Goal: Transaction & Acquisition: Purchase product/service

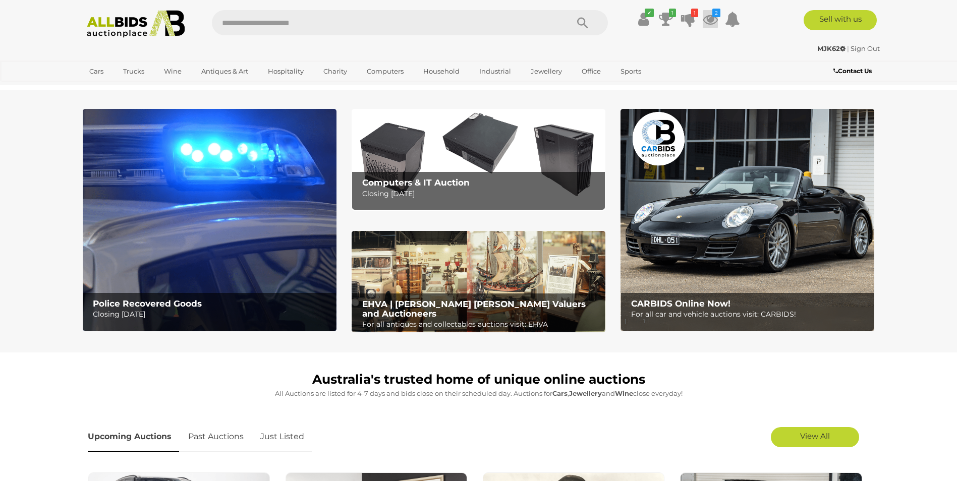
click at [710, 13] on icon at bounding box center [710, 19] width 15 height 18
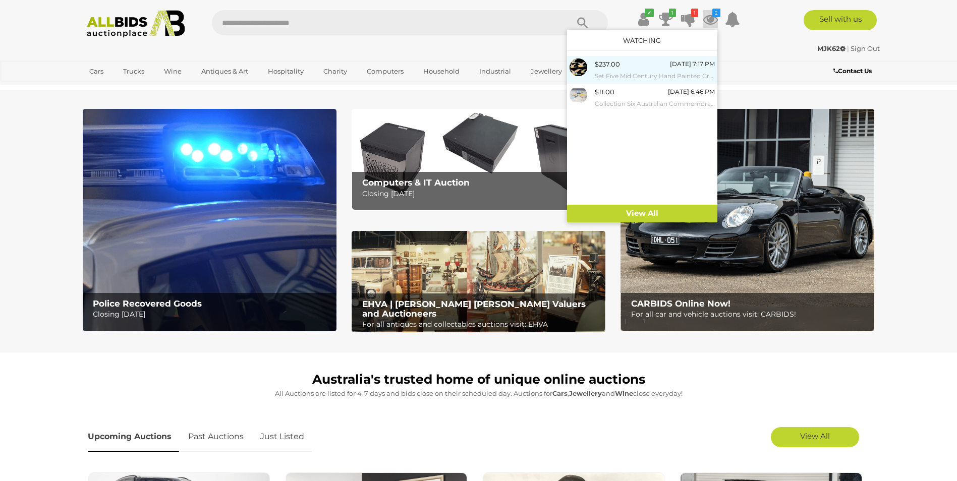
click at [664, 71] on small "Set Five Mid Century Hand Painted Graduating Sized Ceramic Flying Wall Ducks" at bounding box center [655, 76] width 120 height 11
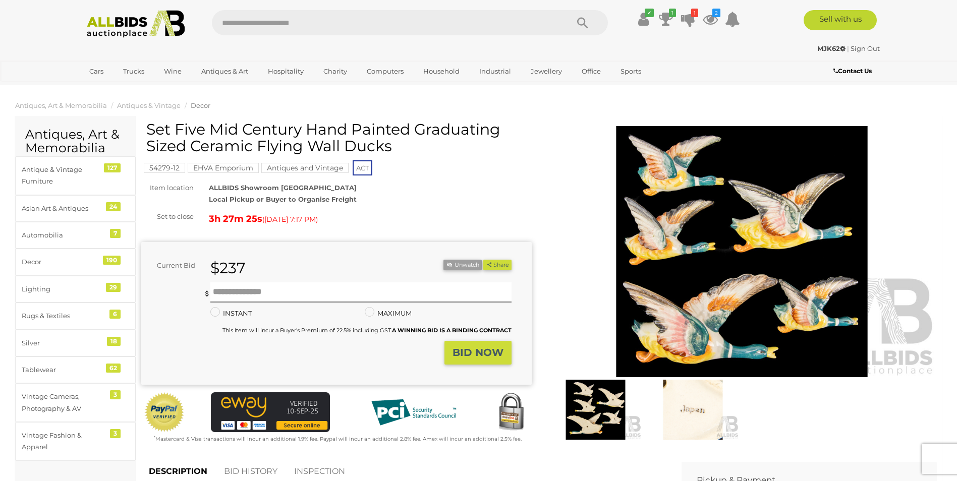
click at [699, 415] on img at bounding box center [693, 410] width 92 height 60
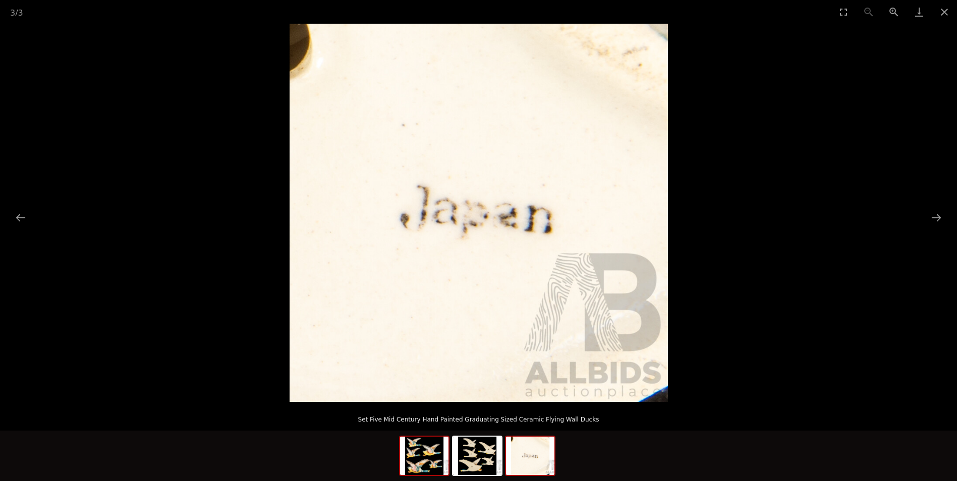
click at [427, 458] on img at bounding box center [424, 456] width 48 height 38
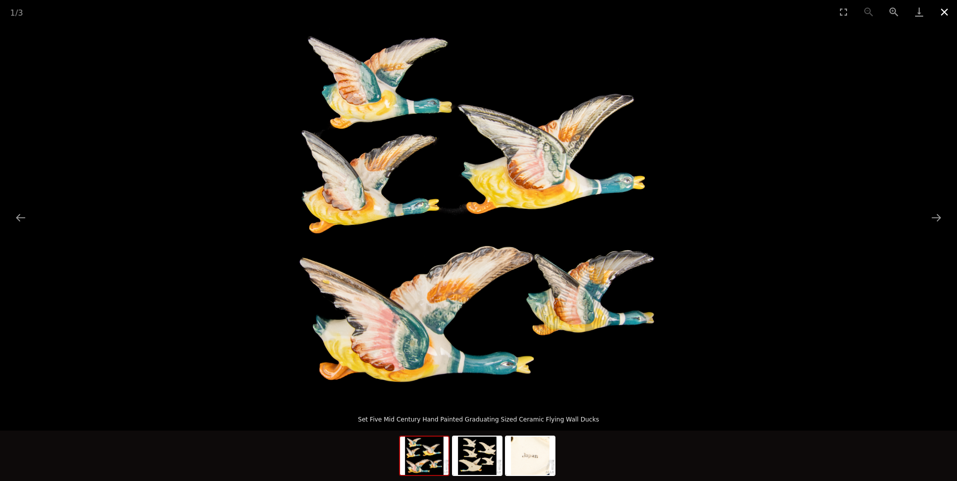
click at [944, 10] on button "Close gallery" at bounding box center [944, 12] width 25 height 24
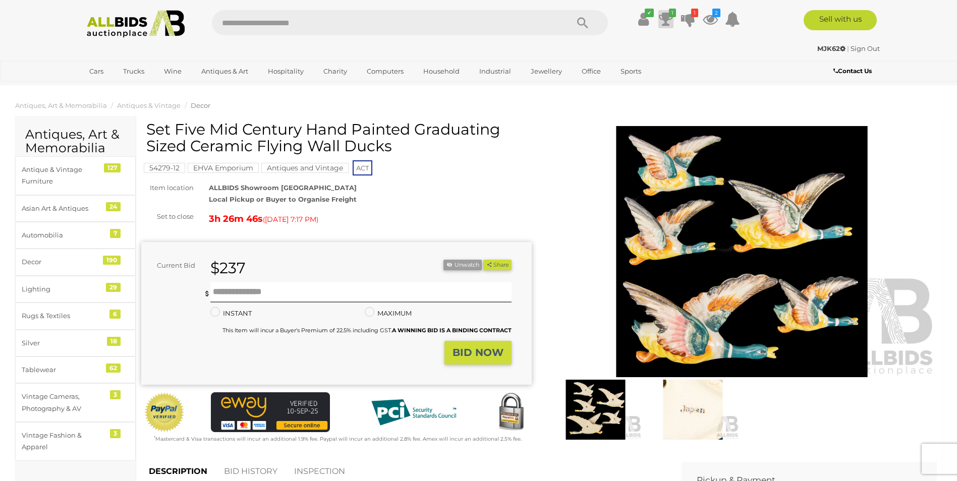
click at [663, 18] on icon at bounding box center [666, 19] width 14 height 18
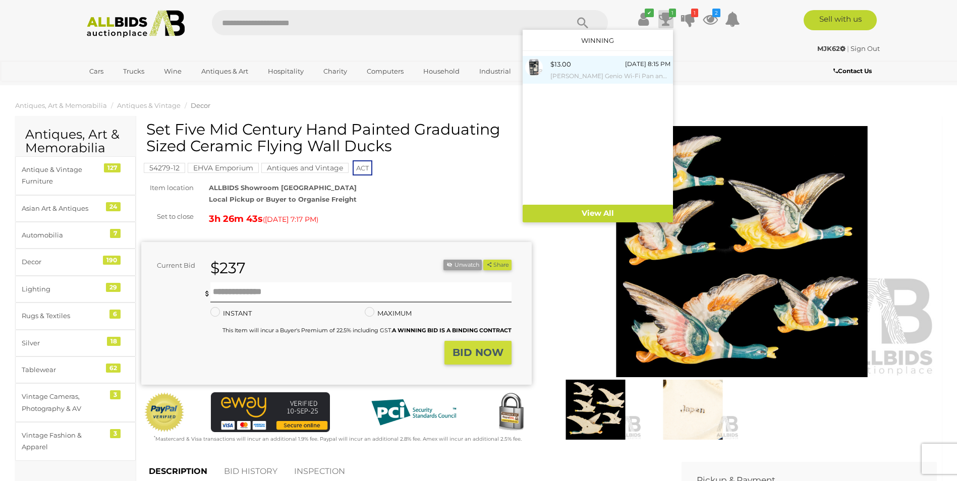
click at [585, 72] on small "[PERSON_NAME] Genio Wi-Fi Pan and Tilt Indoor Camera - New" at bounding box center [610, 76] width 120 height 11
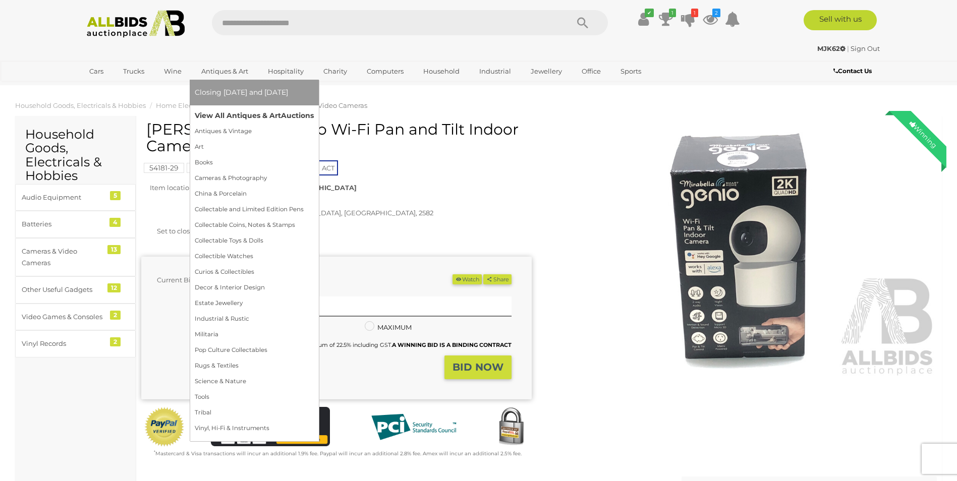
click at [228, 114] on link "View All Antiques & Art Auctions" at bounding box center [254, 116] width 119 height 16
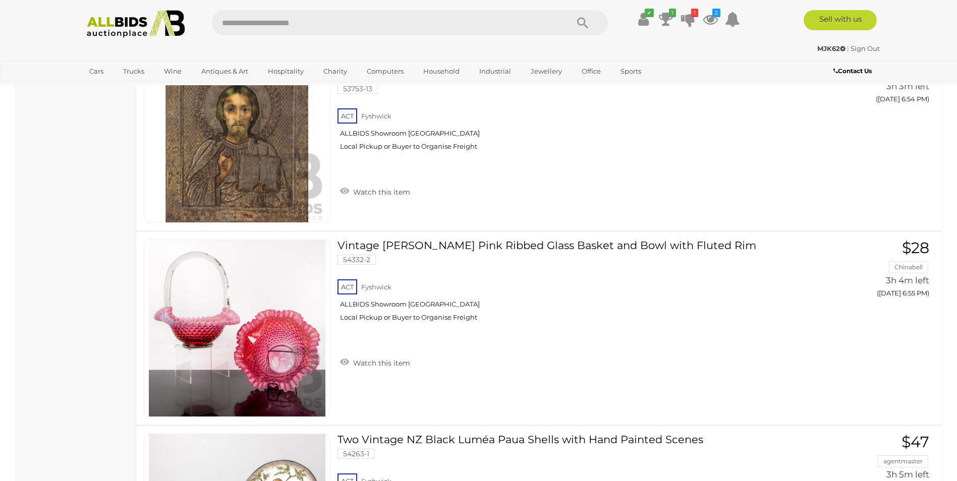
scroll to position [9749, 0]
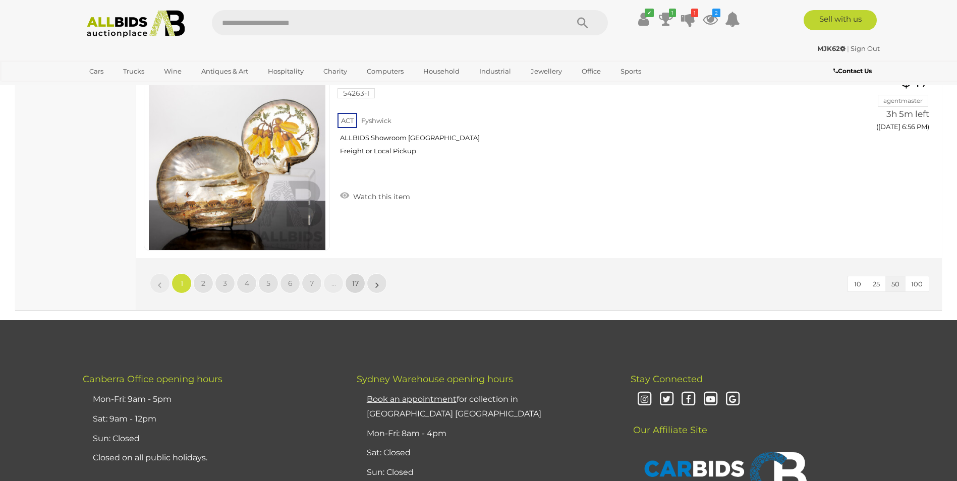
click at [356, 283] on span "17" at bounding box center [355, 283] width 7 height 9
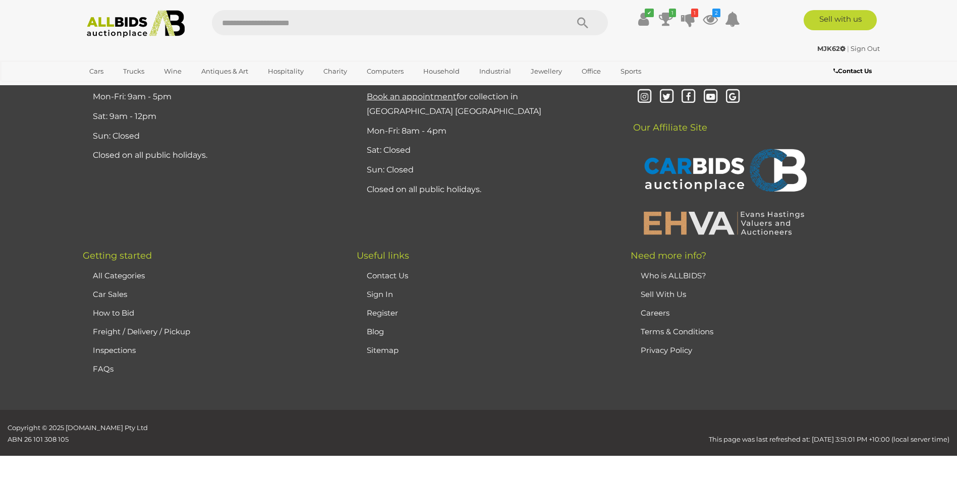
scroll to position [197, 0]
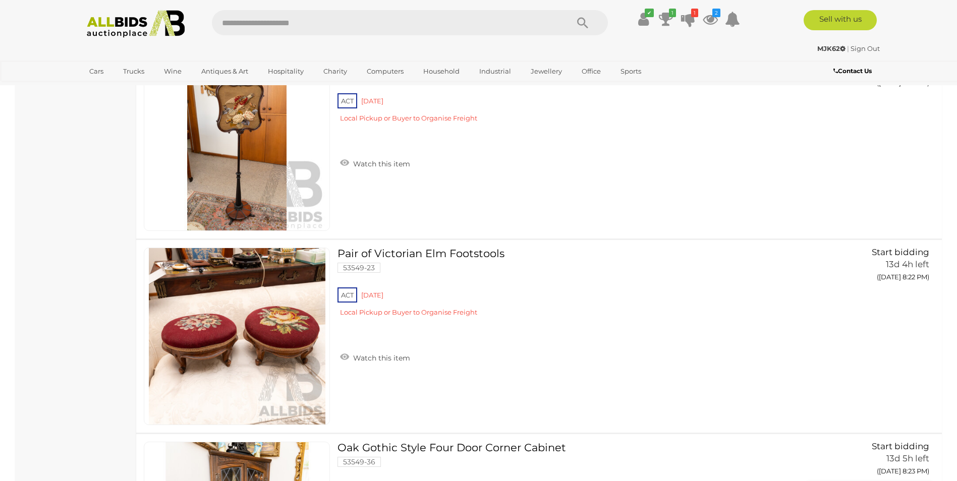
scroll to position [2572, 0]
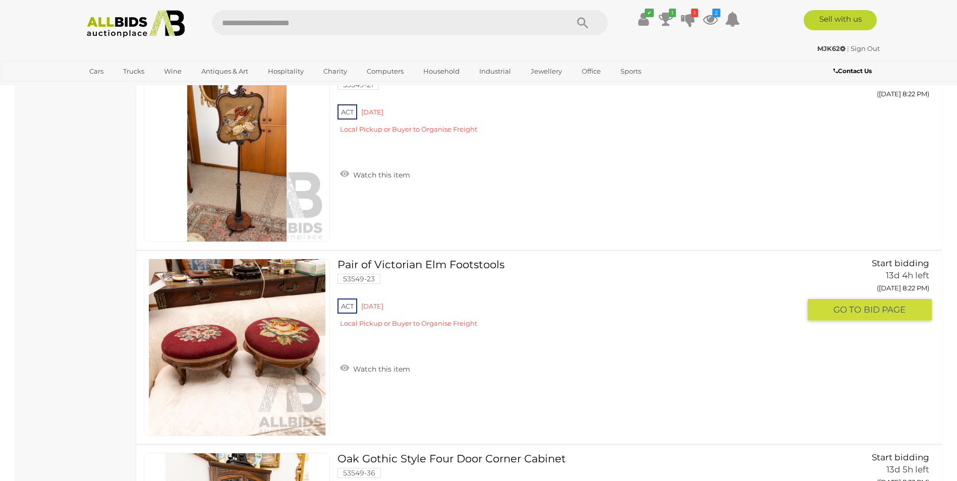
click at [409, 265] on link "Pair of Victorian Elm Footstools 53549-23 ACT Red Hill" at bounding box center [572, 297] width 455 height 77
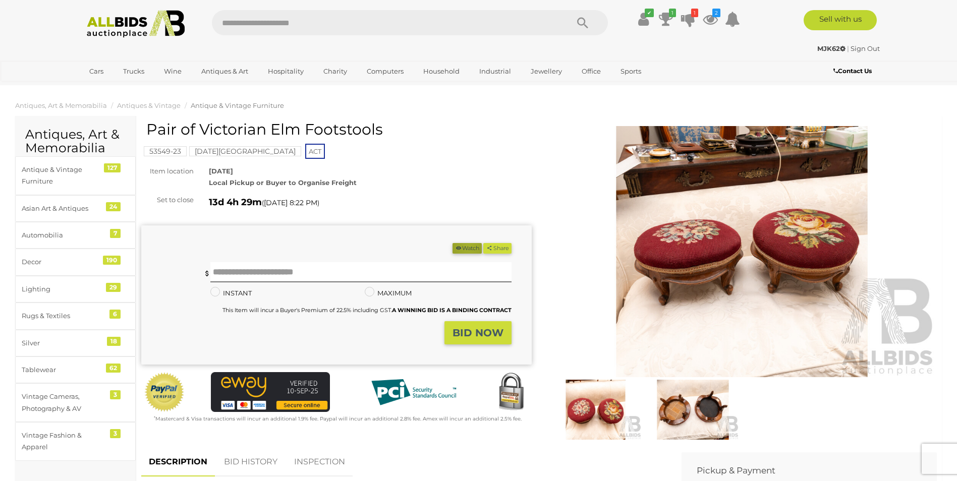
click at [464, 246] on button "Watch" at bounding box center [466, 248] width 29 height 11
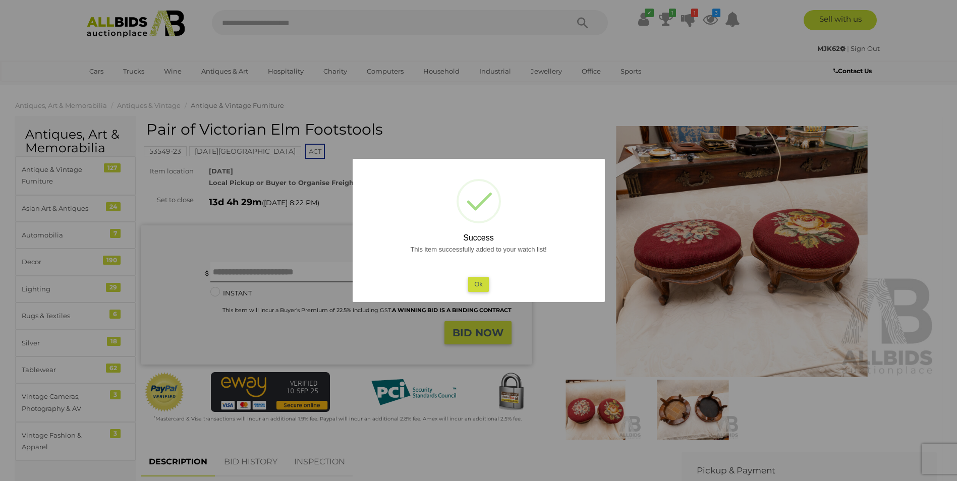
click at [479, 283] on button "Ok" at bounding box center [478, 284] width 21 height 15
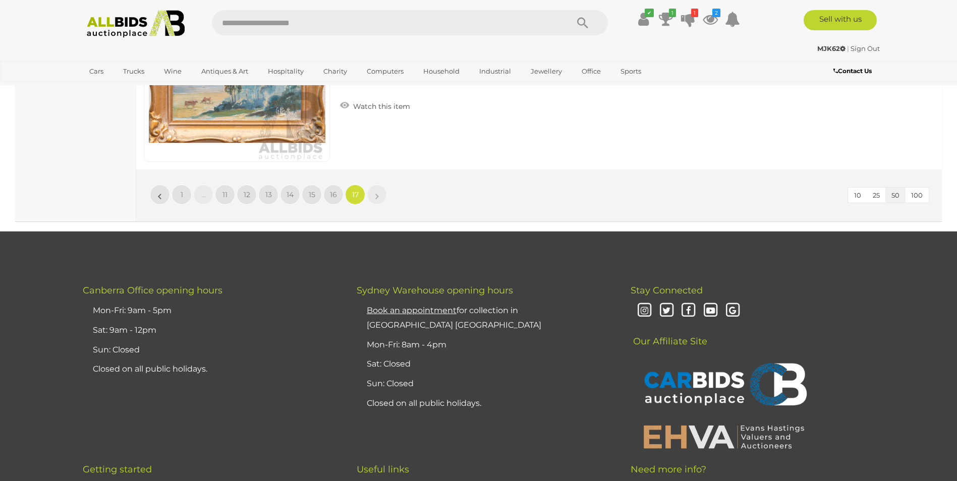
scroll to position [5815, 0]
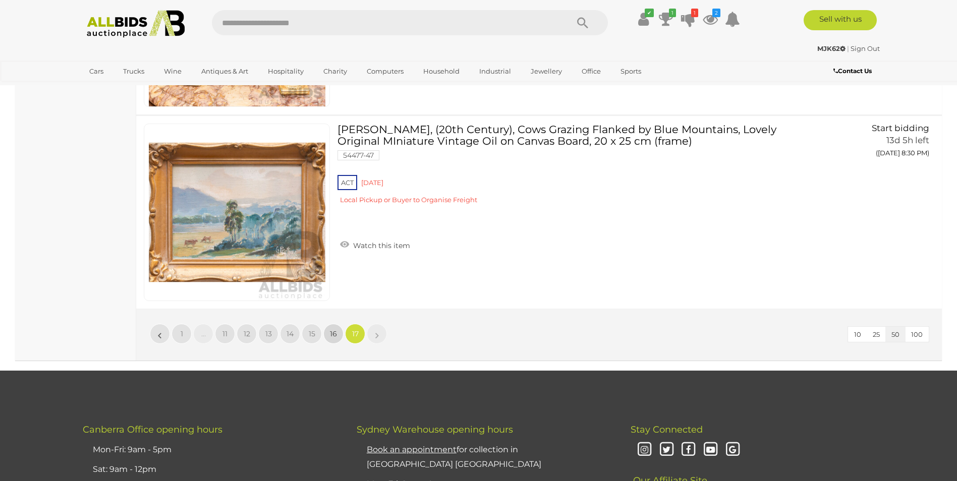
click at [332, 333] on span "16" at bounding box center [333, 333] width 7 height 9
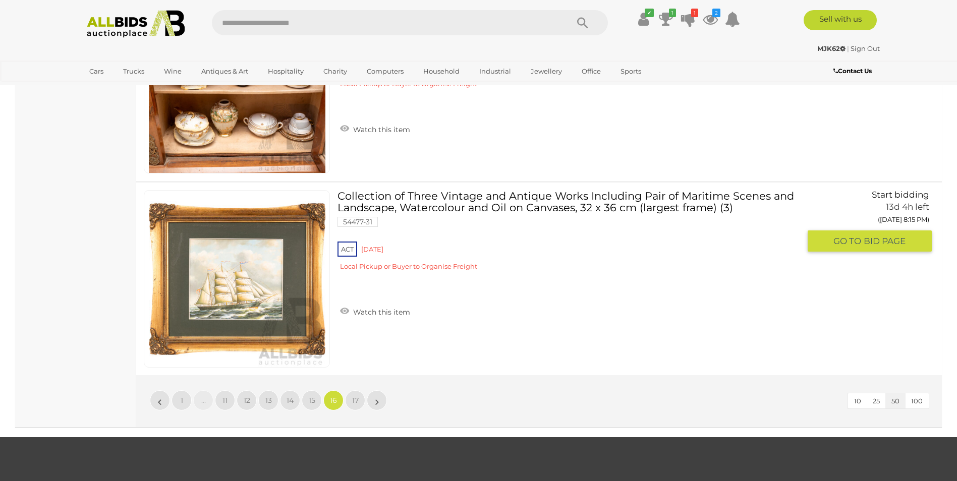
scroll to position [9634, 0]
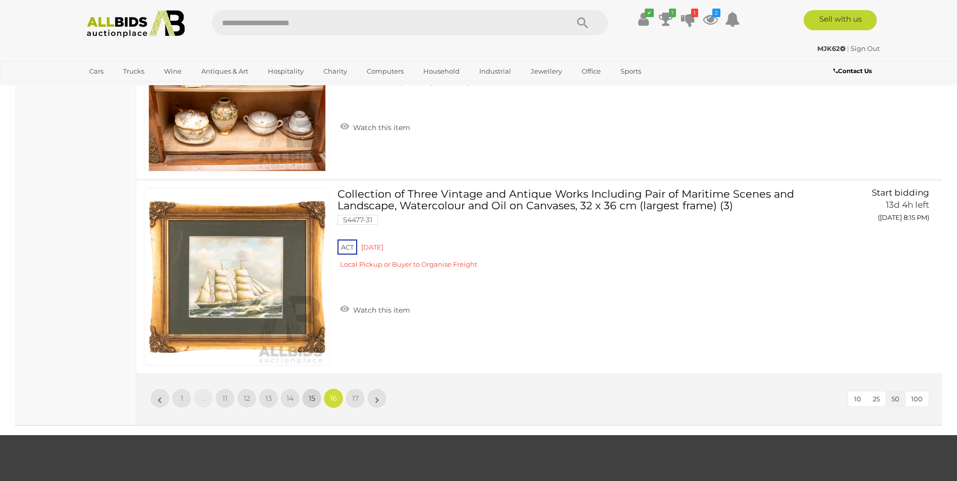
click at [310, 394] on span "15" at bounding box center [312, 398] width 7 height 9
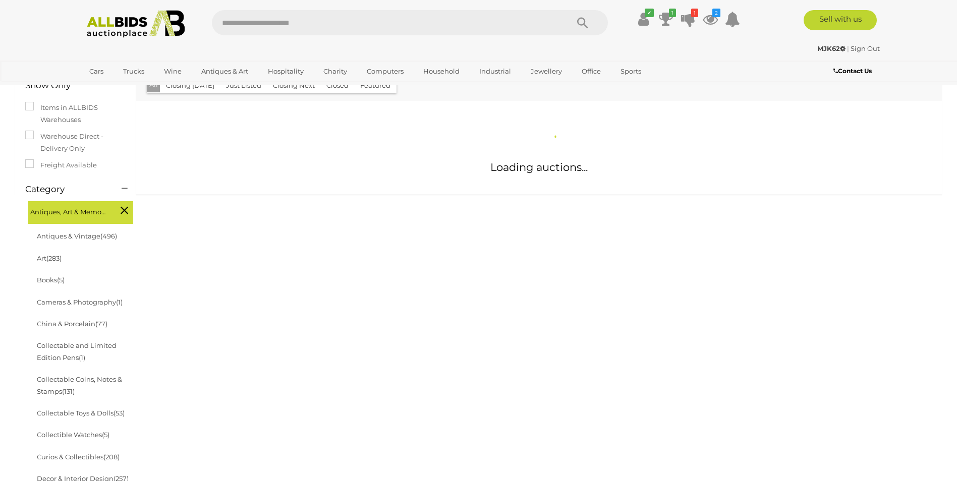
scroll to position [150, 0]
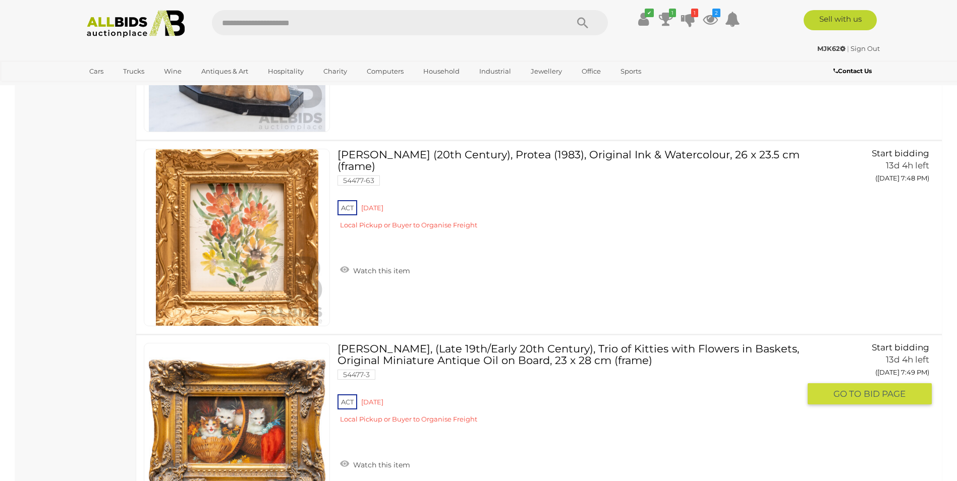
scroll to position [6552, 0]
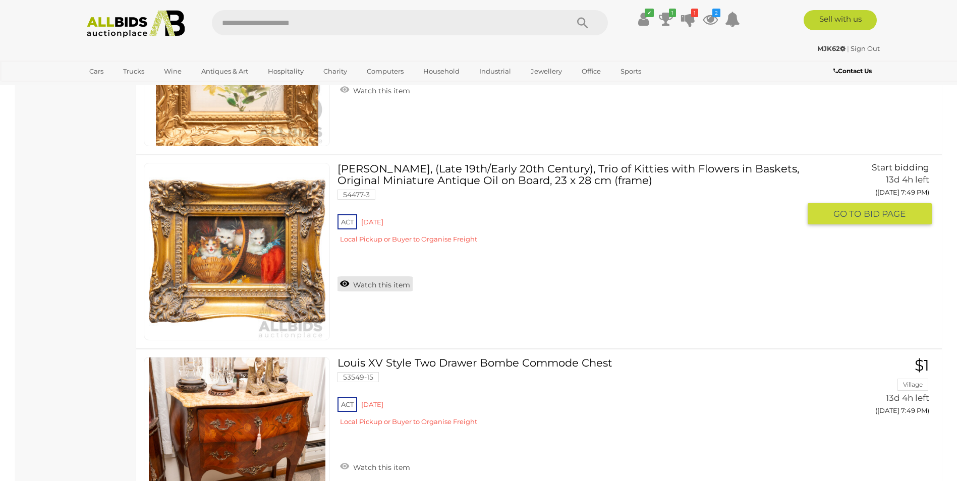
click at [381, 281] on link "Watch this item" at bounding box center [374, 283] width 75 height 15
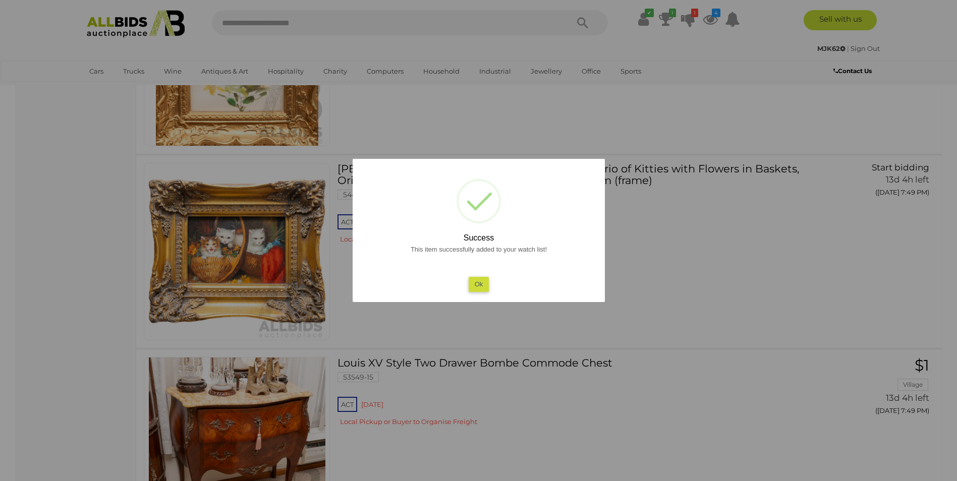
click at [477, 283] on button "Ok" at bounding box center [478, 284] width 21 height 15
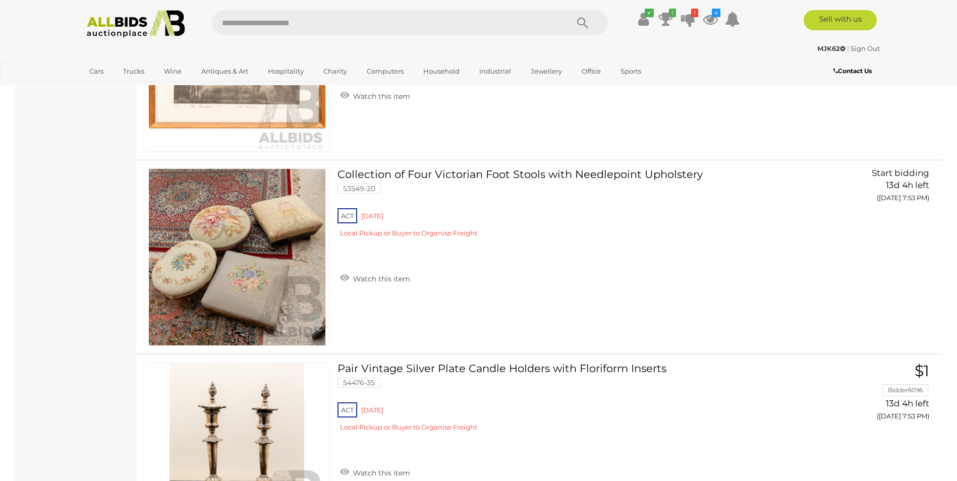
scroll to position [9074, 0]
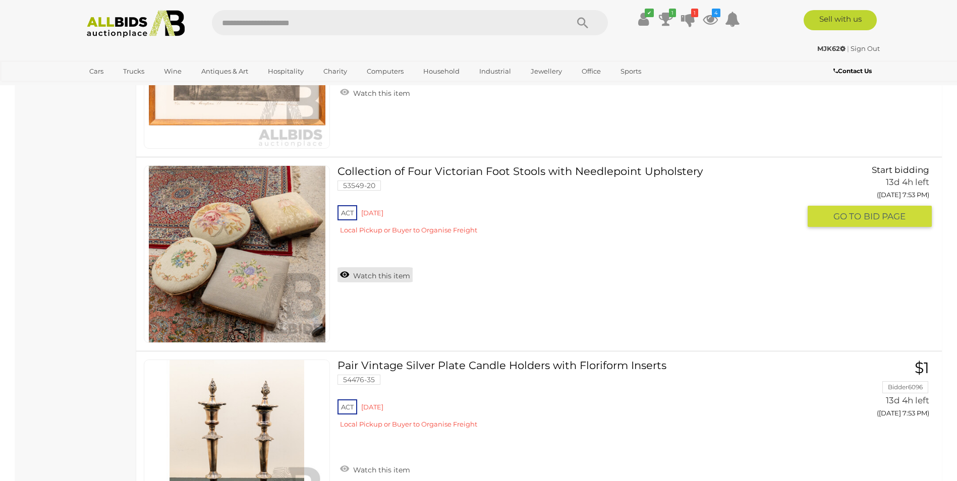
click at [357, 274] on link "Watch this item" at bounding box center [374, 274] width 75 height 15
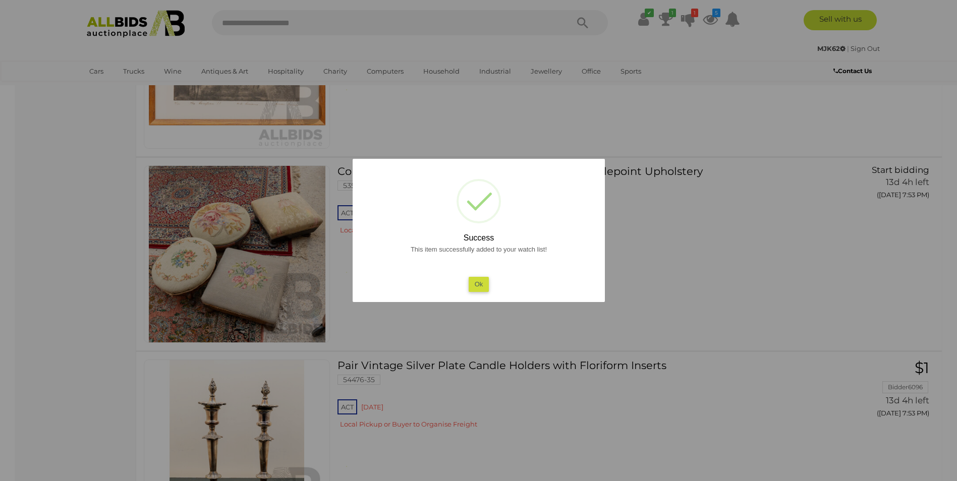
click at [476, 283] on button "Ok" at bounding box center [478, 284] width 21 height 15
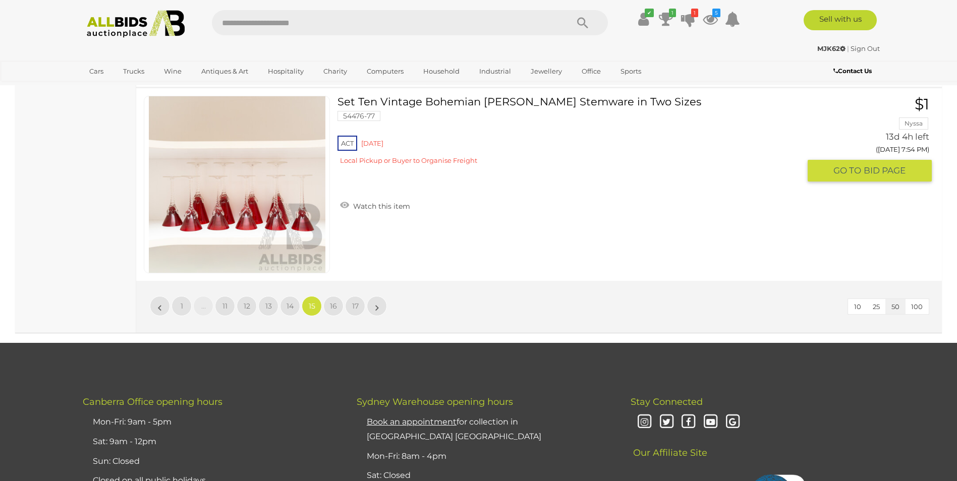
scroll to position [9730, 0]
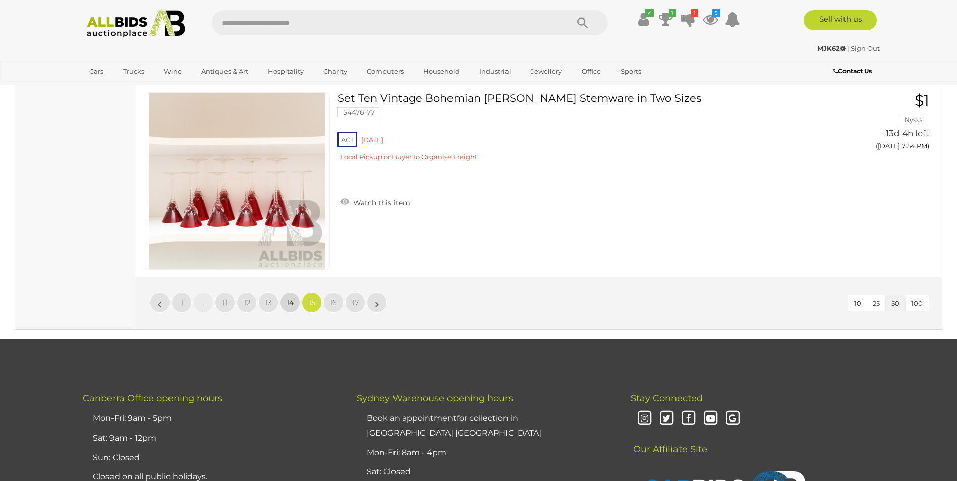
click at [288, 305] on span "14" at bounding box center [289, 302] width 7 height 9
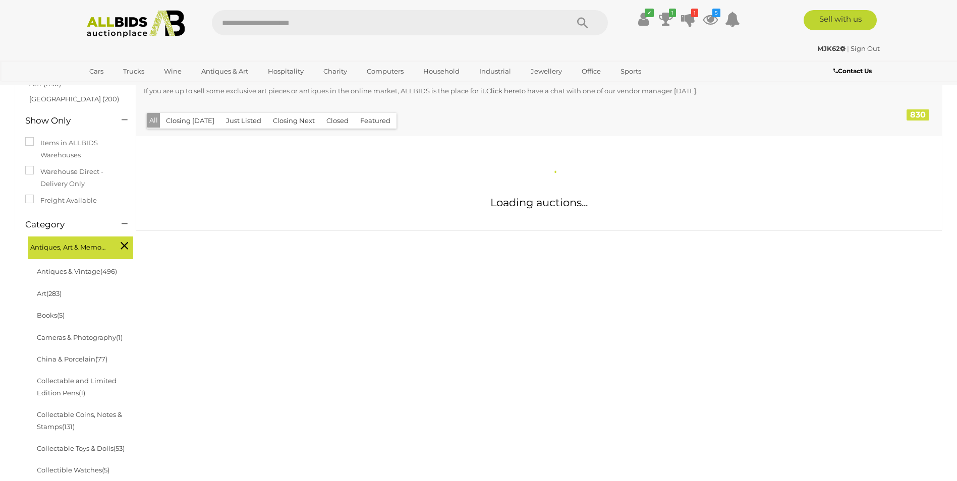
scroll to position [96, 0]
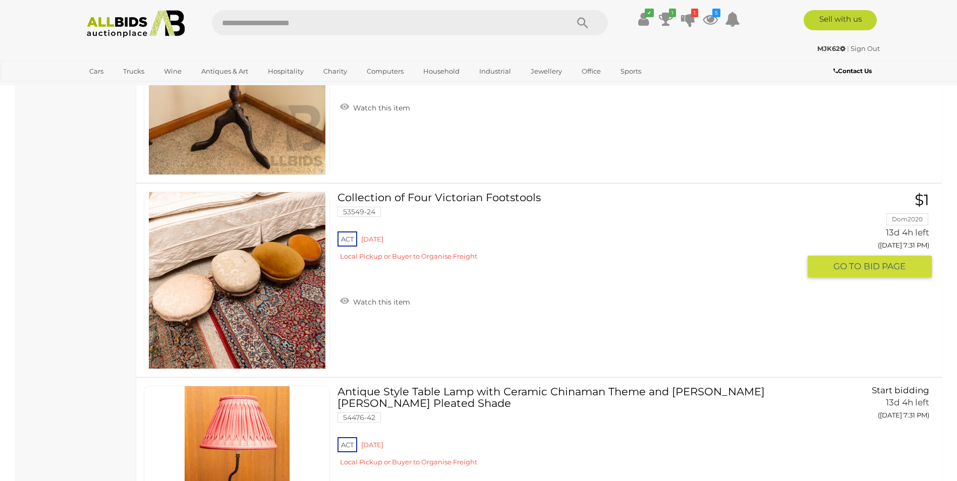
scroll to position [6154, 0]
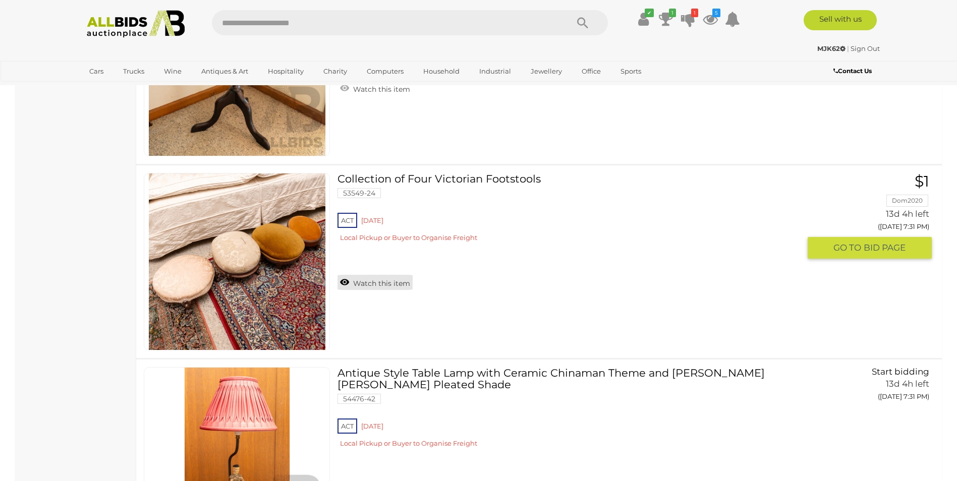
click at [382, 280] on link "Watch this item" at bounding box center [374, 282] width 75 height 15
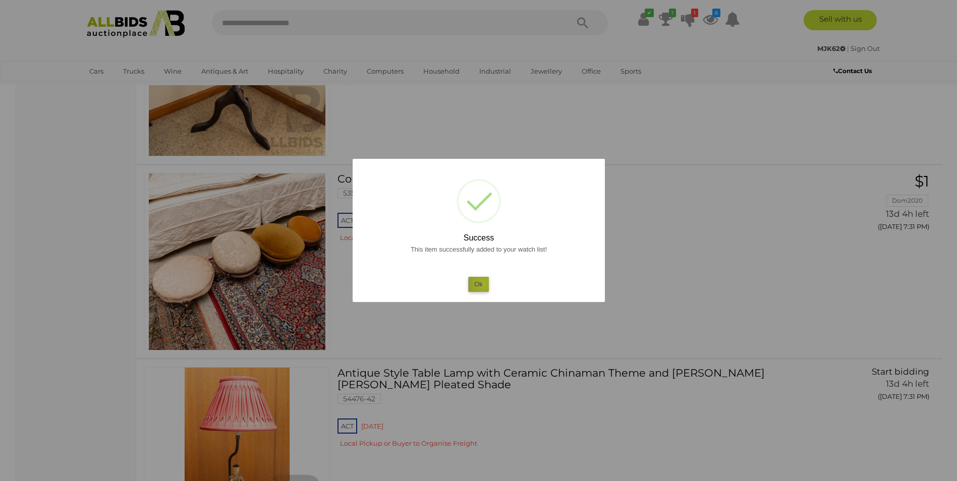
click at [483, 283] on button "Ok" at bounding box center [478, 284] width 21 height 15
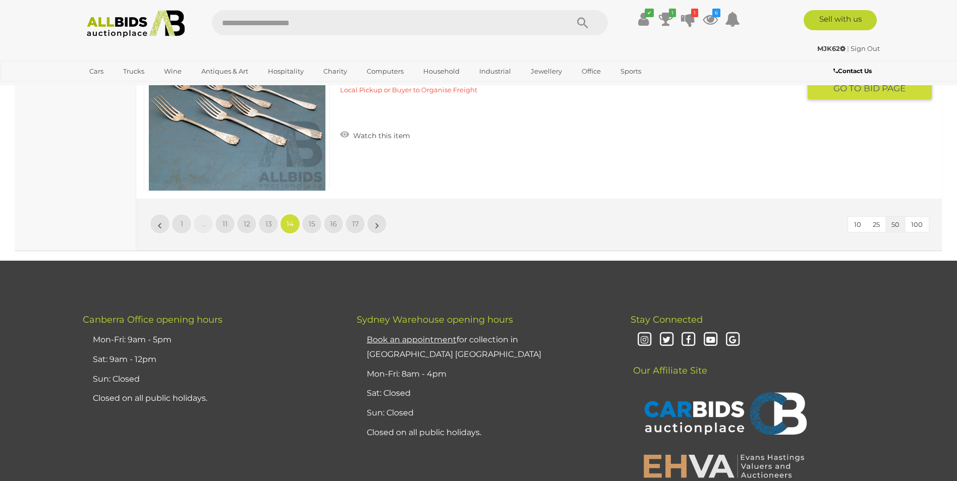
scroll to position [9836, 0]
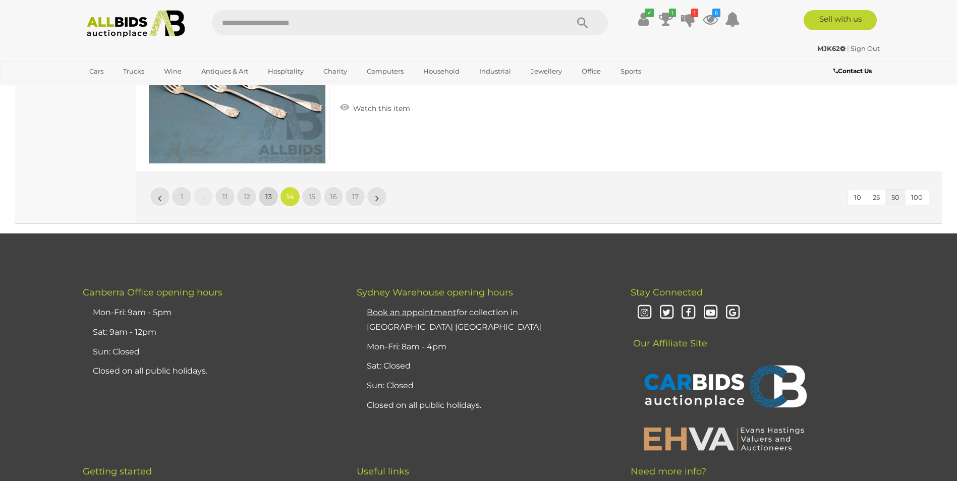
click at [268, 195] on span "13" at bounding box center [268, 196] width 7 height 9
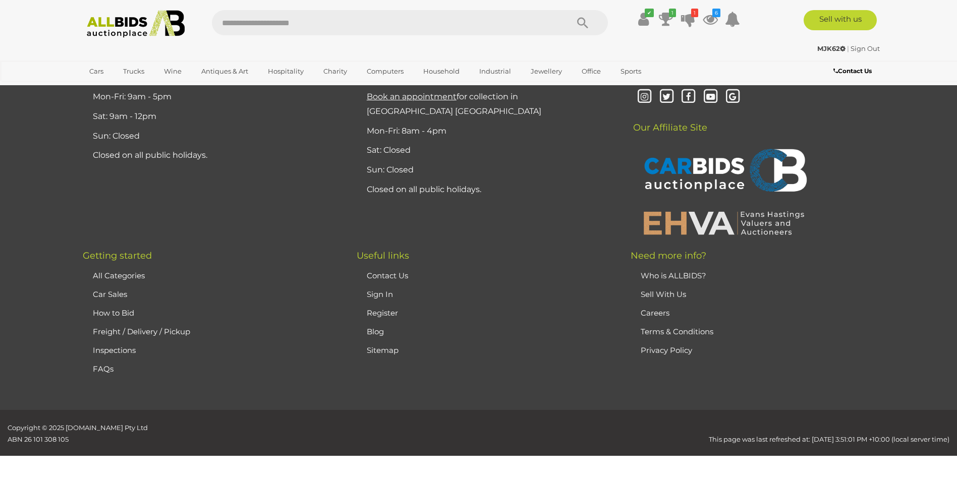
scroll to position [197, 0]
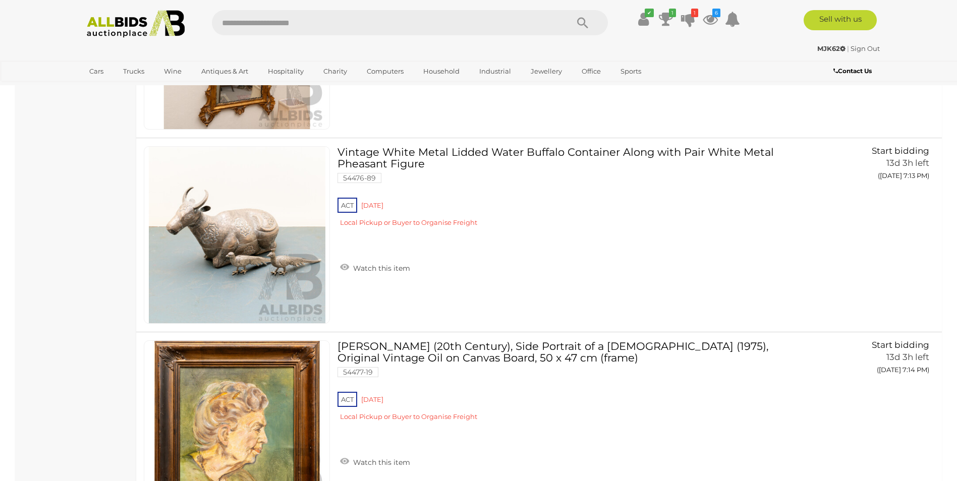
scroll to position [8928, 0]
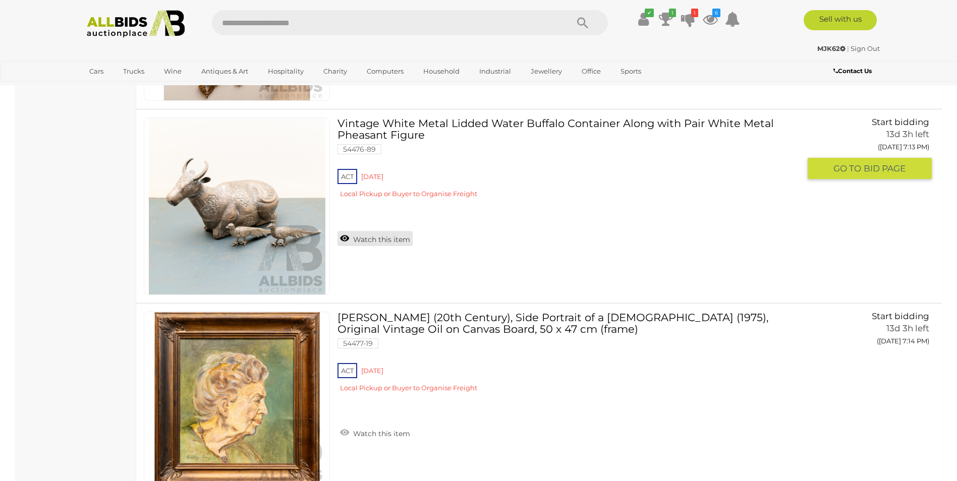
click at [380, 234] on link "Watch this item" at bounding box center [374, 238] width 75 height 15
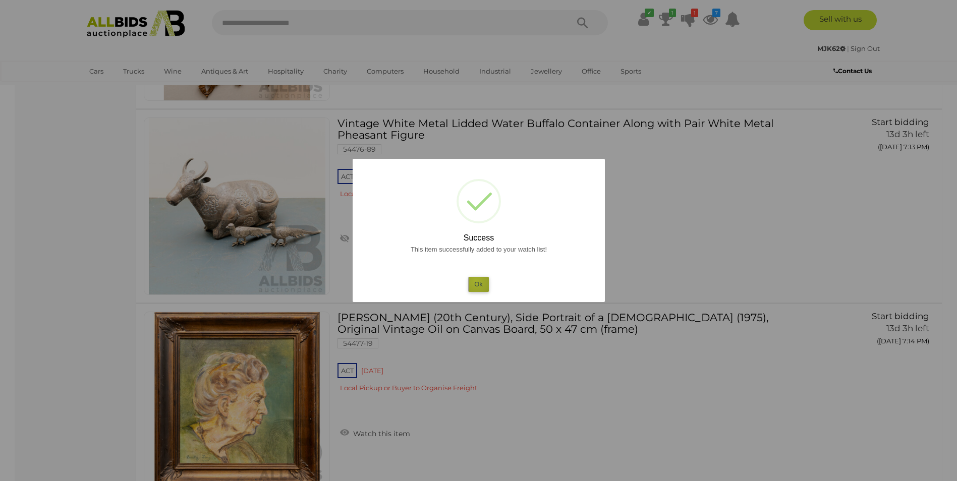
click at [476, 281] on button "Ok" at bounding box center [478, 284] width 21 height 15
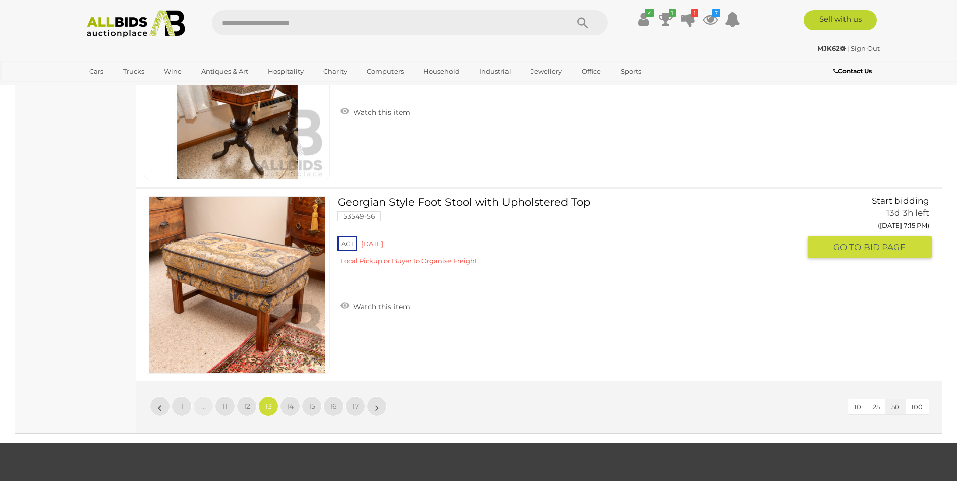
scroll to position [9634, 0]
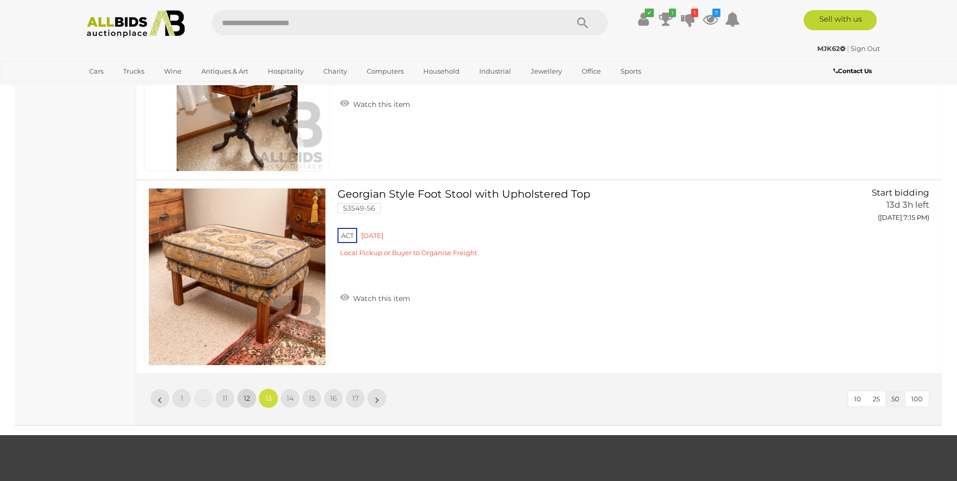
click at [245, 403] on span "12" at bounding box center [247, 398] width 7 height 9
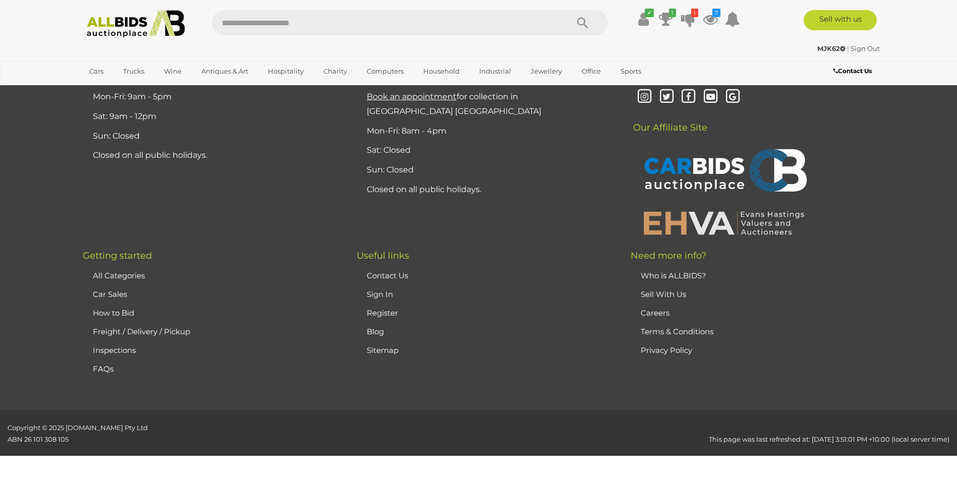
scroll to position [197, 0]
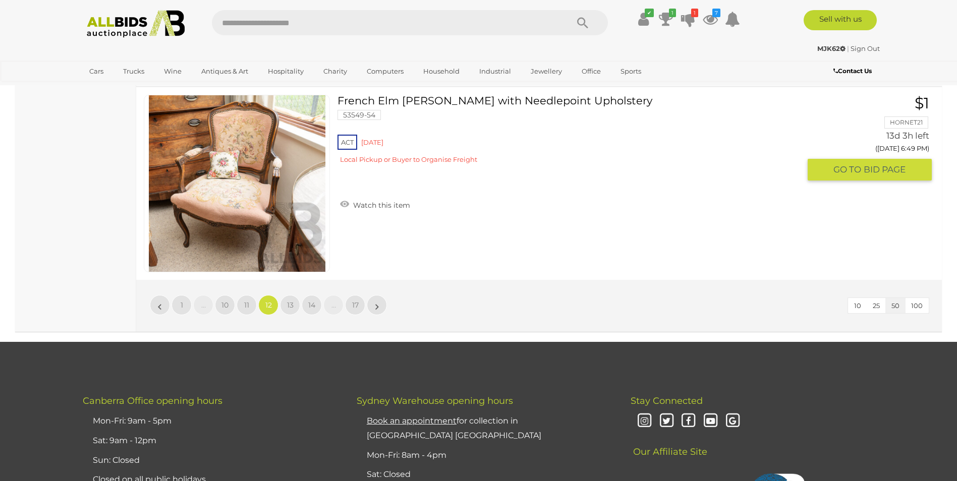
scroll to position [9730, 0]
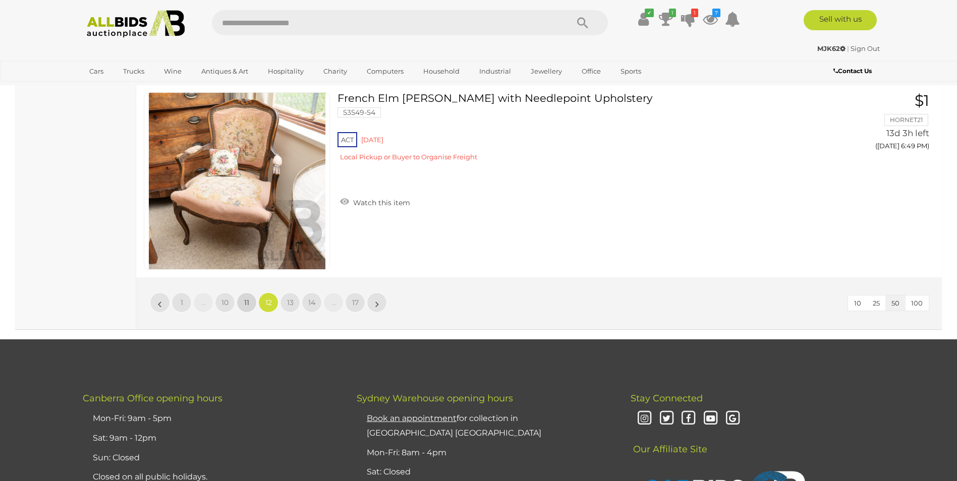
click at [250, 301] on link "11" at bounding box center [247, 303] width 20 height 20
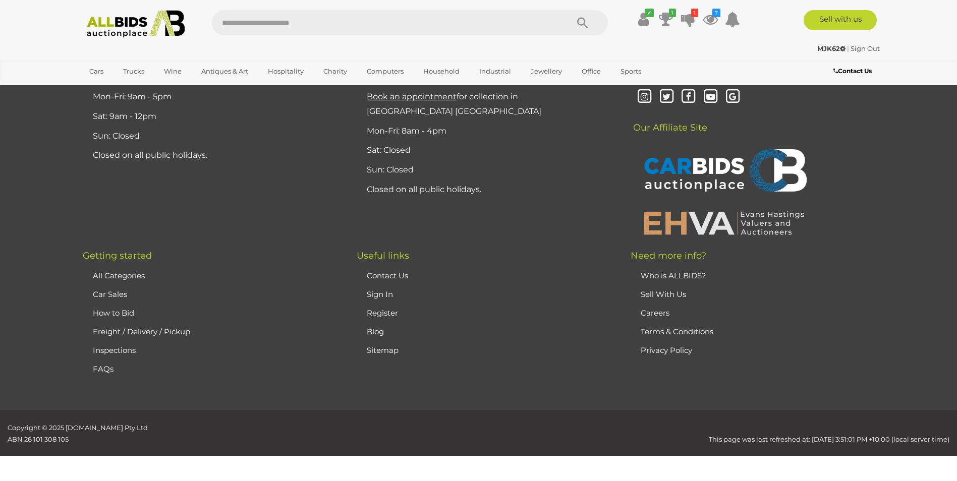
scroll to position [197, 0]
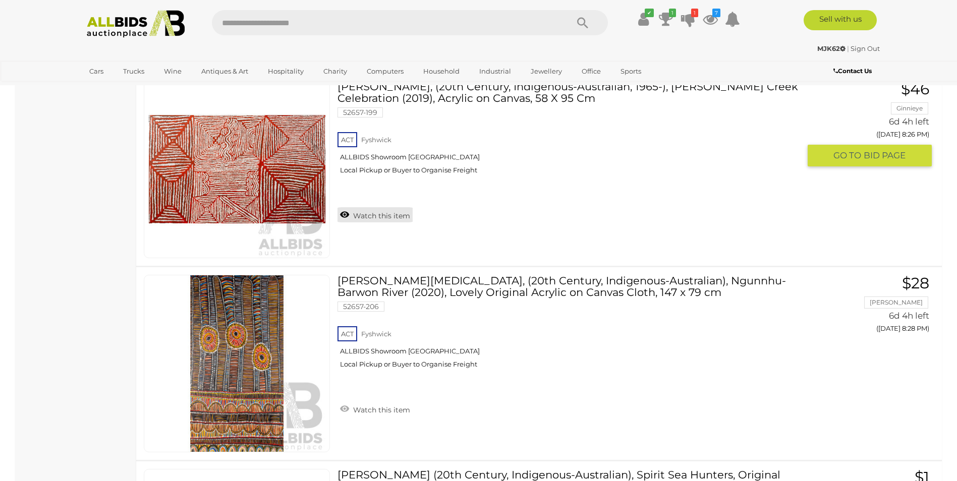
scroll to position [9730, 0]
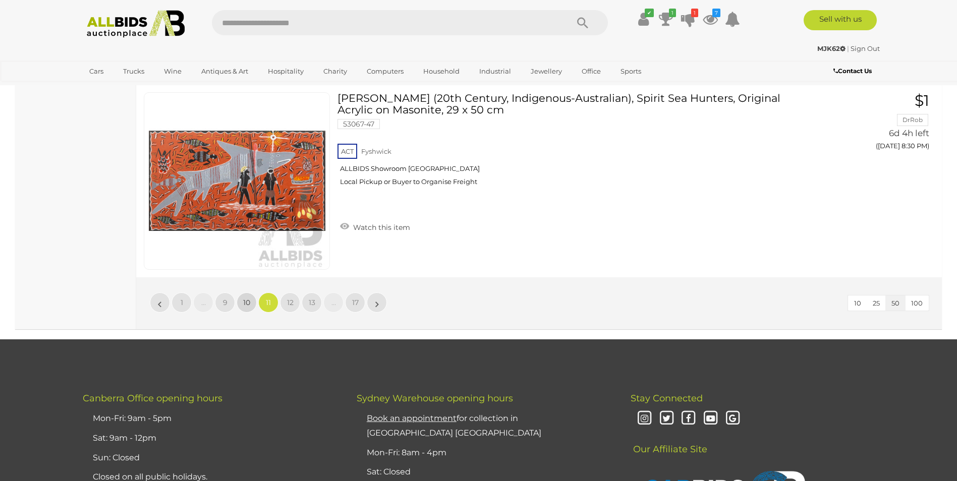
click at [244, 303] on span "10" at bounding box center [246, 302] width 7 height 9
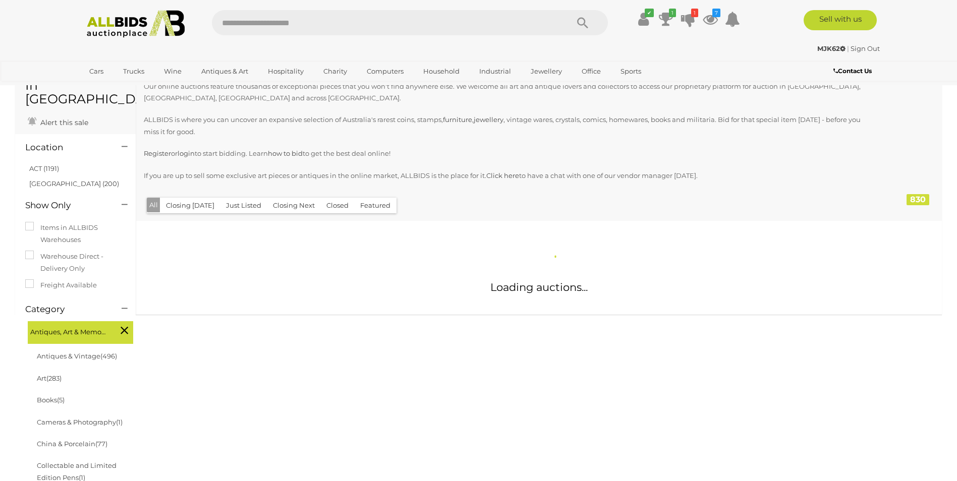
scroll to position [45, 0]
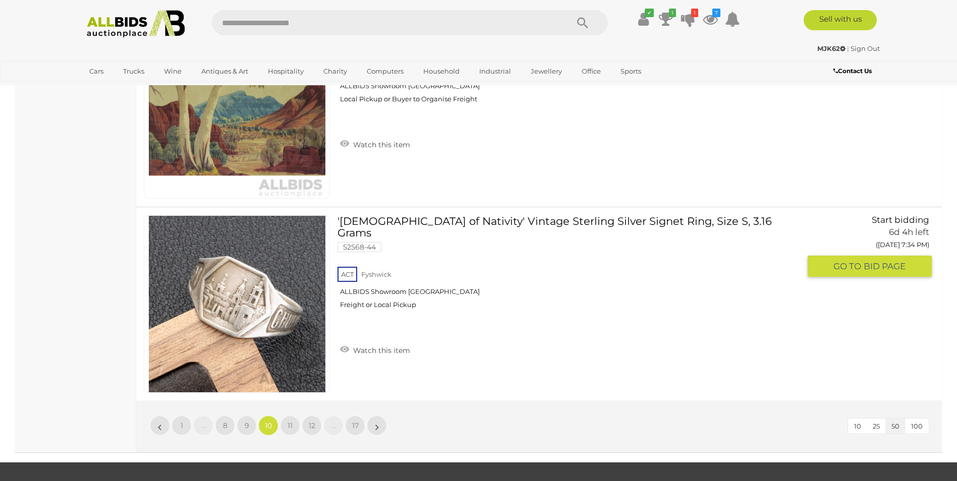
scroll to position [9629, 0]
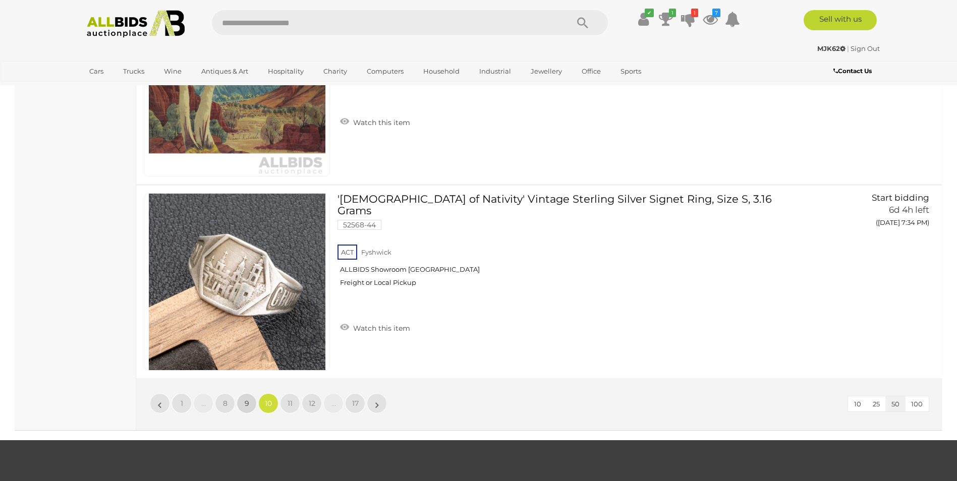
click at [246, 399] on span "9" at bounding box center [247, 403] width 5 height 9
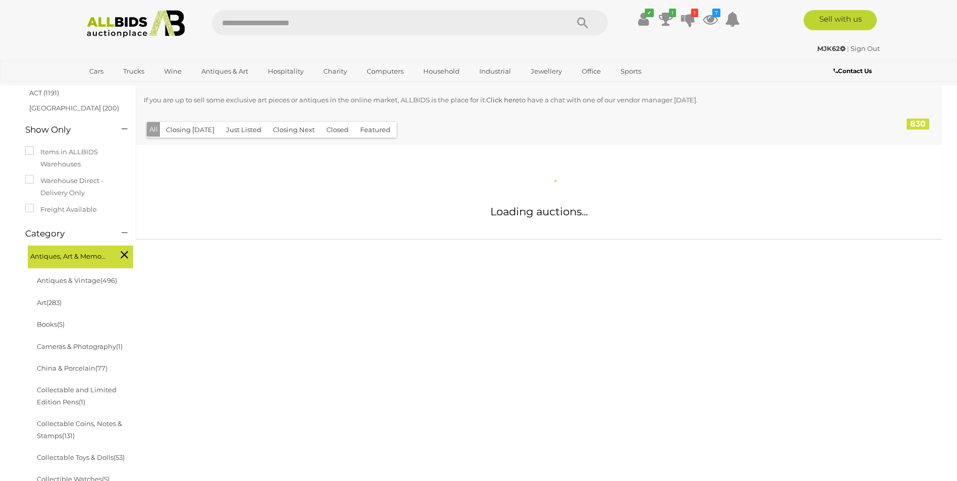
scroll to position [96, 0]
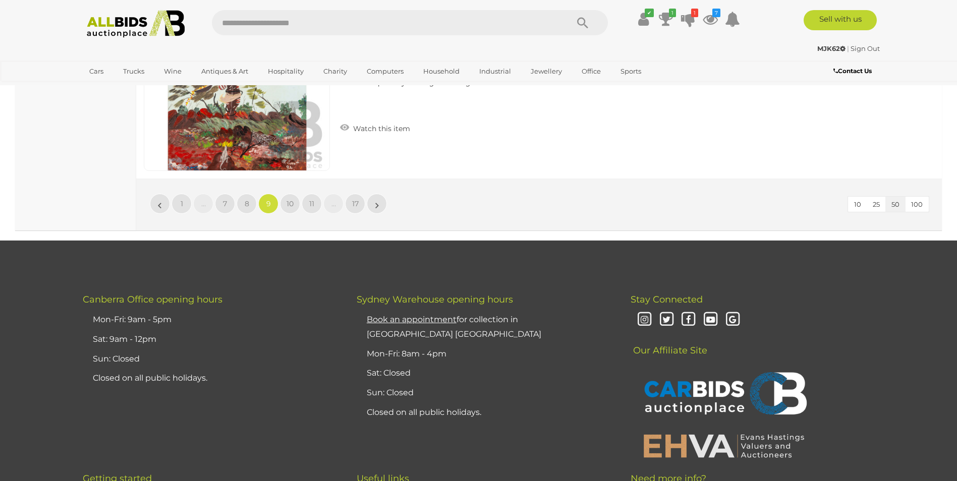
scroll to position [9831, 0]
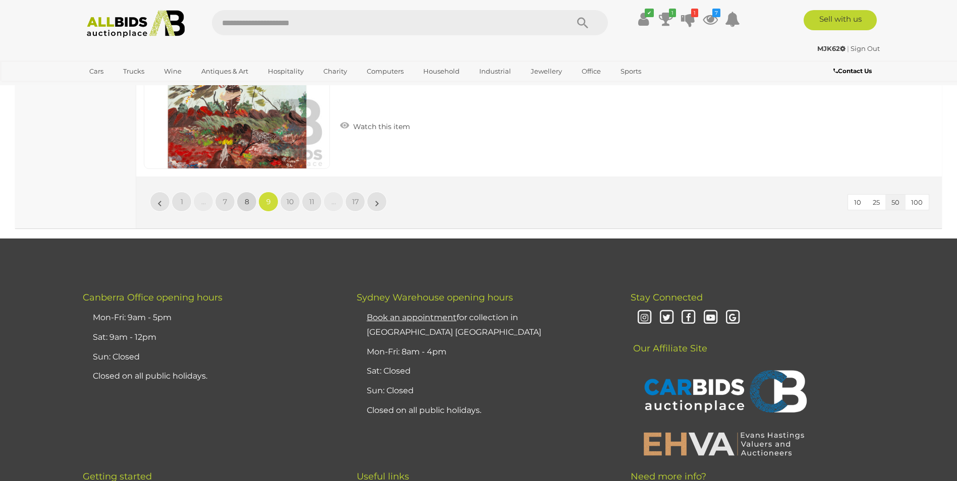
click at [245, 201] on span "8" at bounding box center [247, 201] width 5 height 9
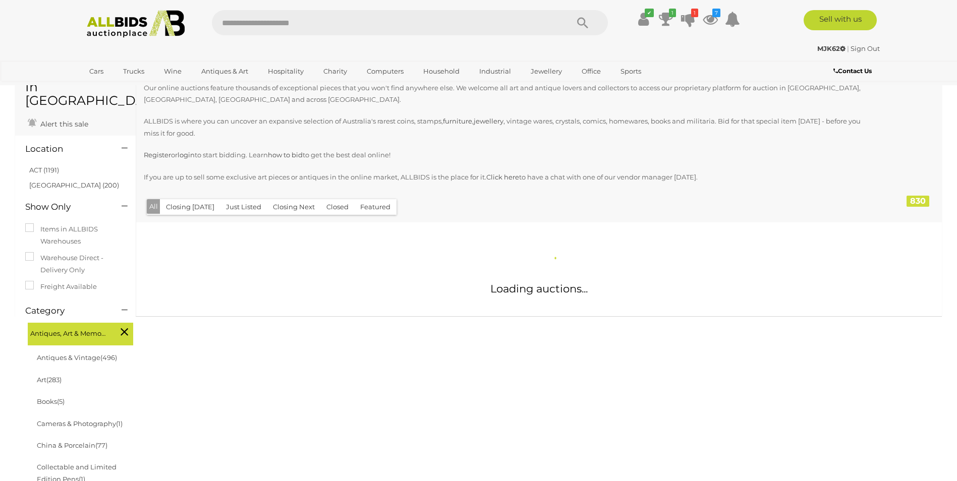
scroll to position [45, 0]
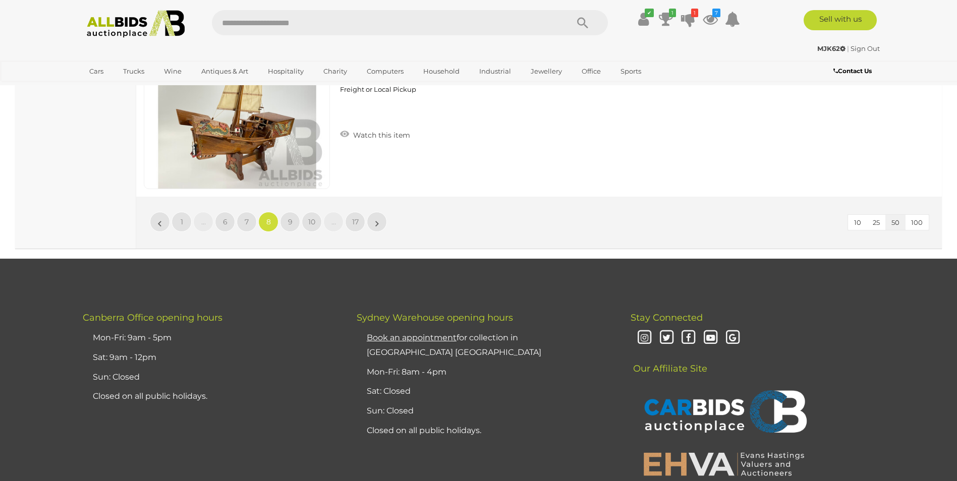
scroll to position [9831, 0]
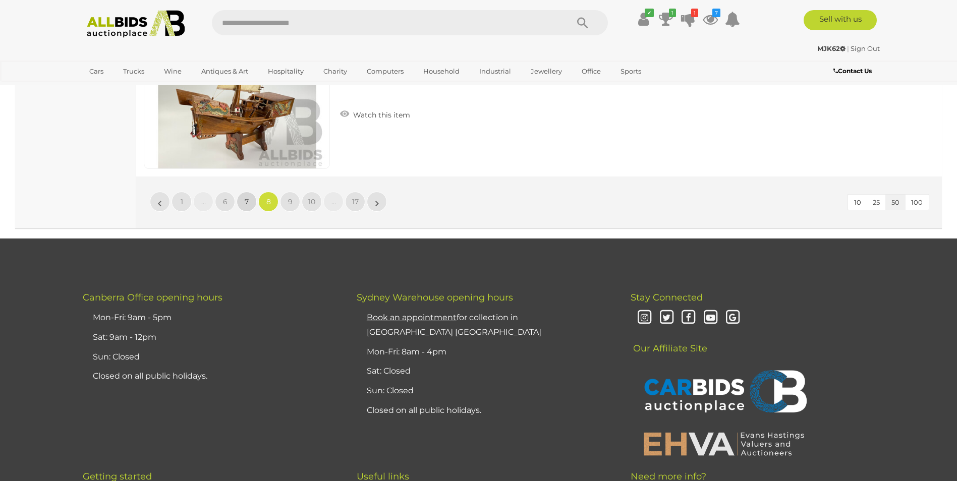
click at [247, 201] on span "7" at bounding box center [247, 201] width 4 height 9
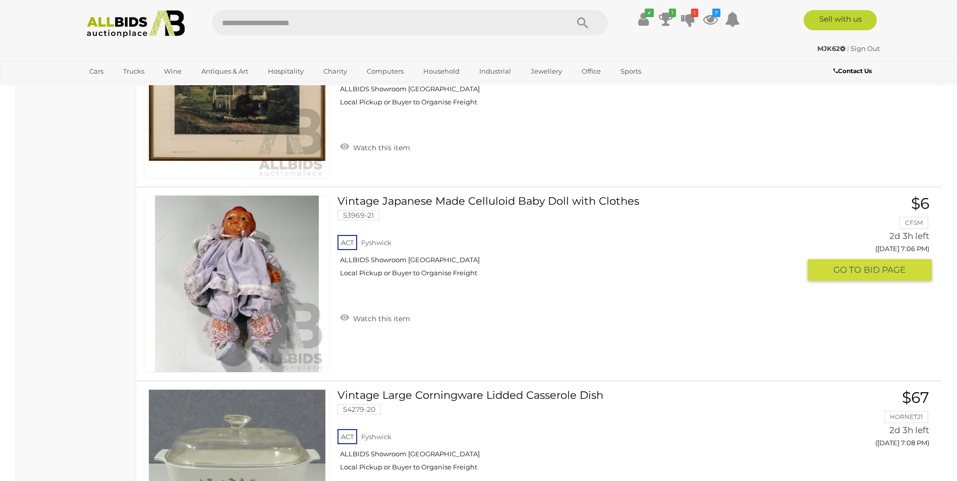
scroll to position [4383, 0]
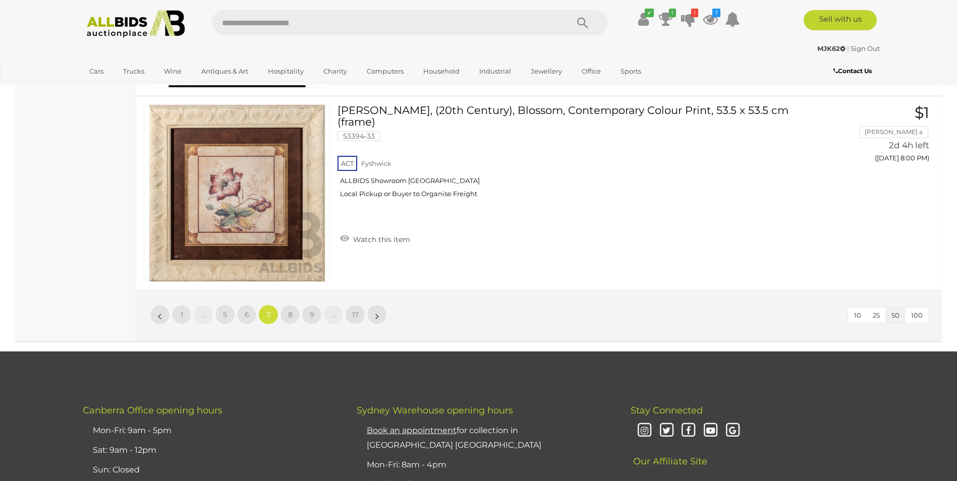
scroll to position [9831, 0]
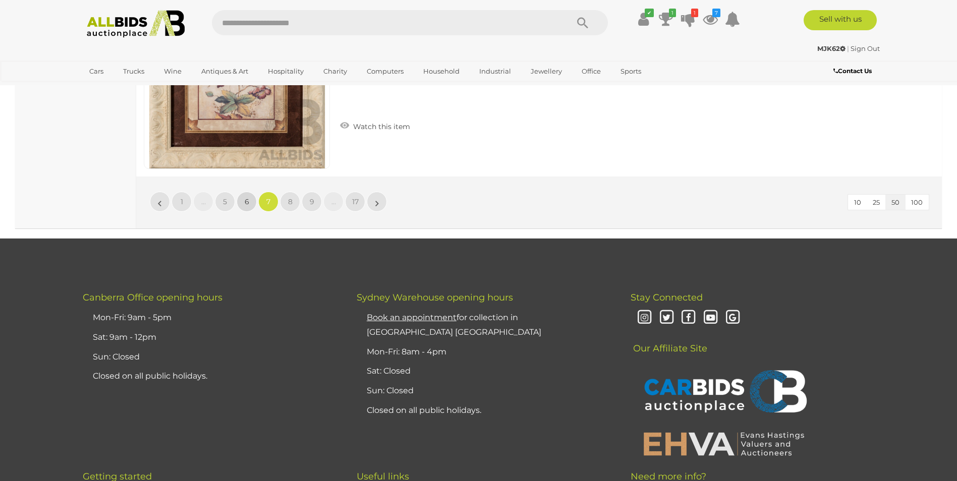
click at [242, 203] on link "6" at bounding box center [247, 202] width 20 height 20
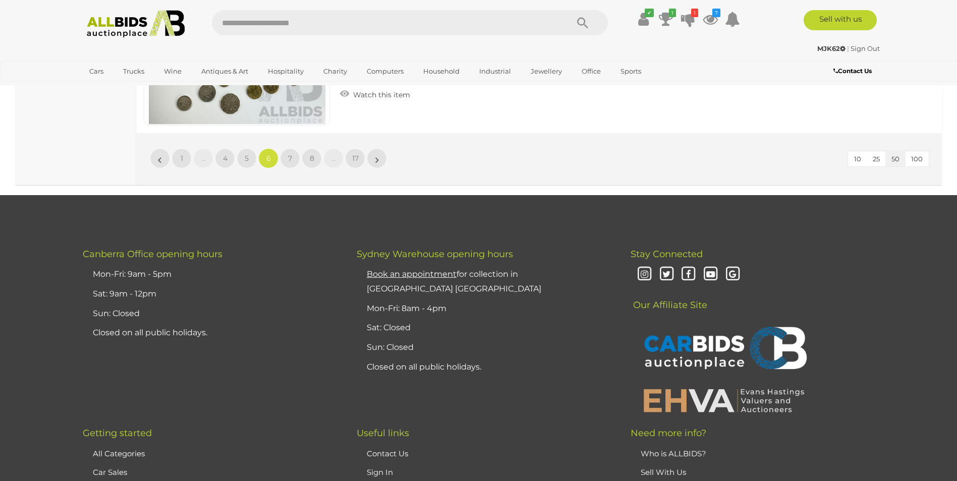
scroll to position [9730, 0]
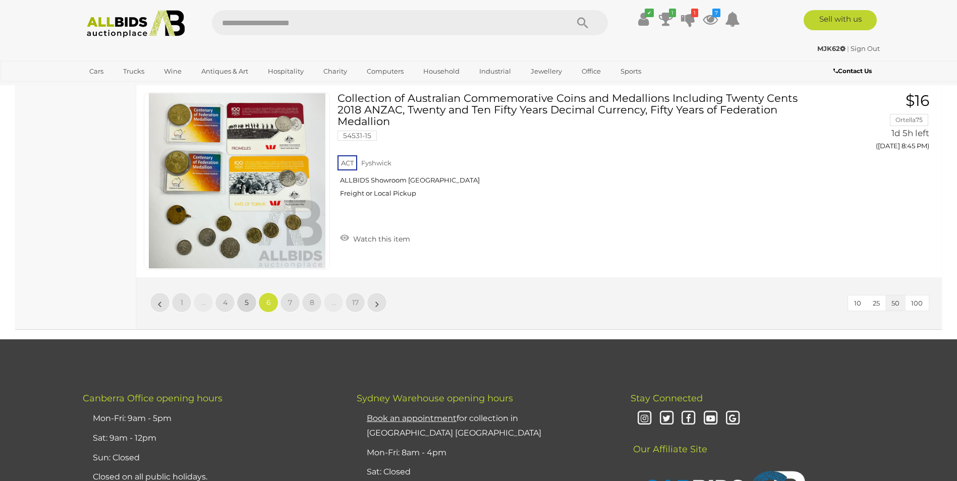
click at [249, 307] on link "5" at bounding box center [247, 303] width 20 height 20
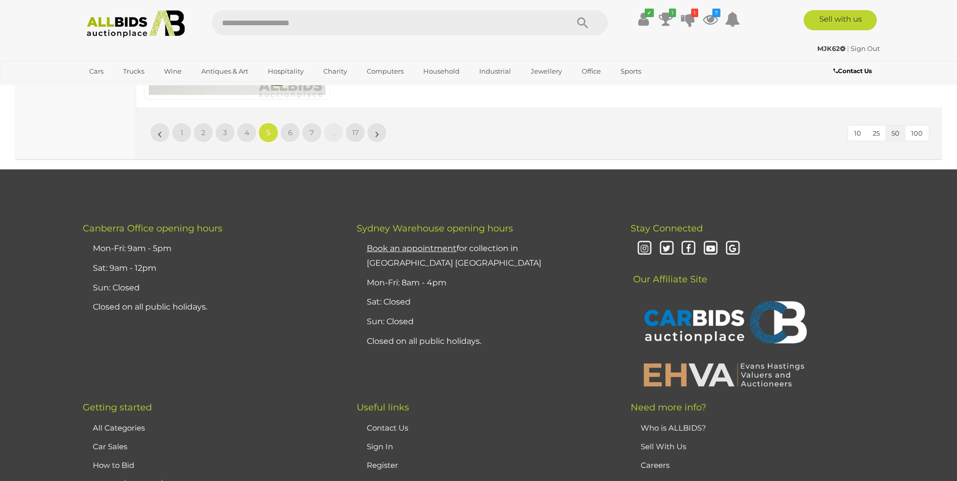
scroll to position [9749, 0]
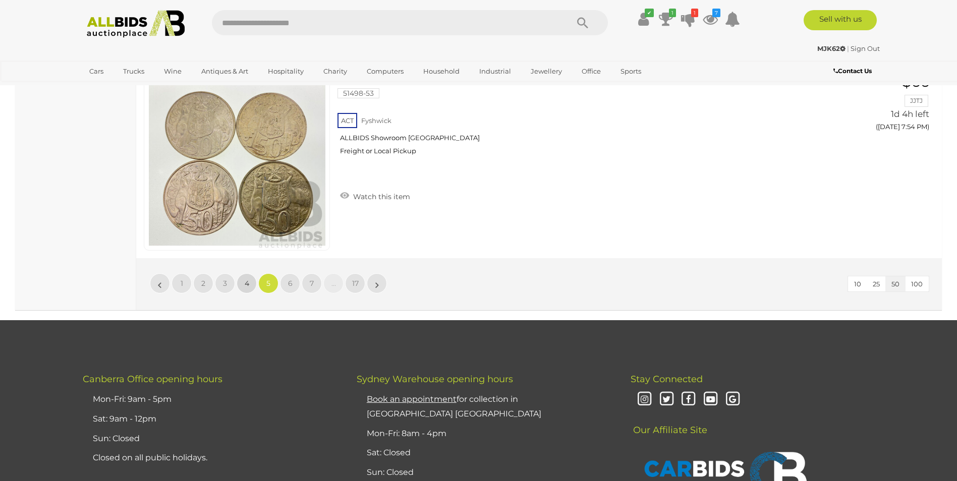
click at [248, 283] on span "4" at bounding box center [247, 283] width 5 height 9
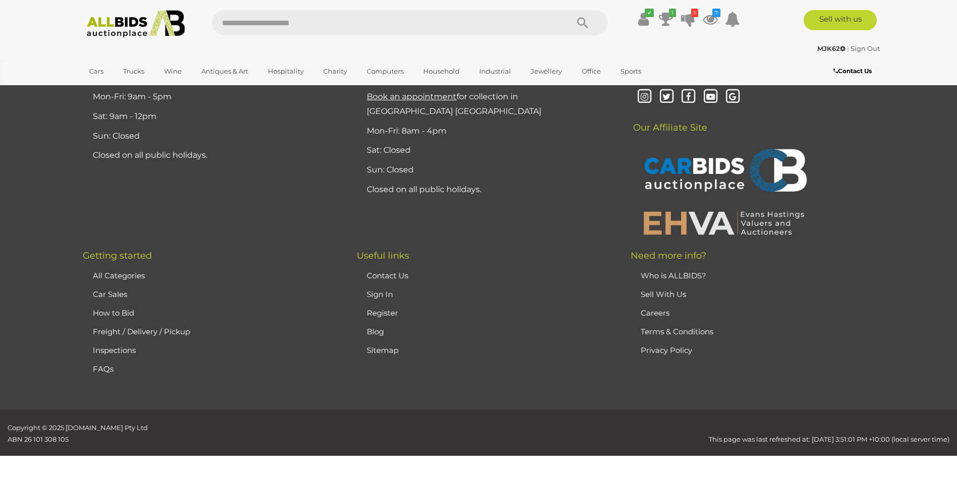
scroll to position [197, 0]
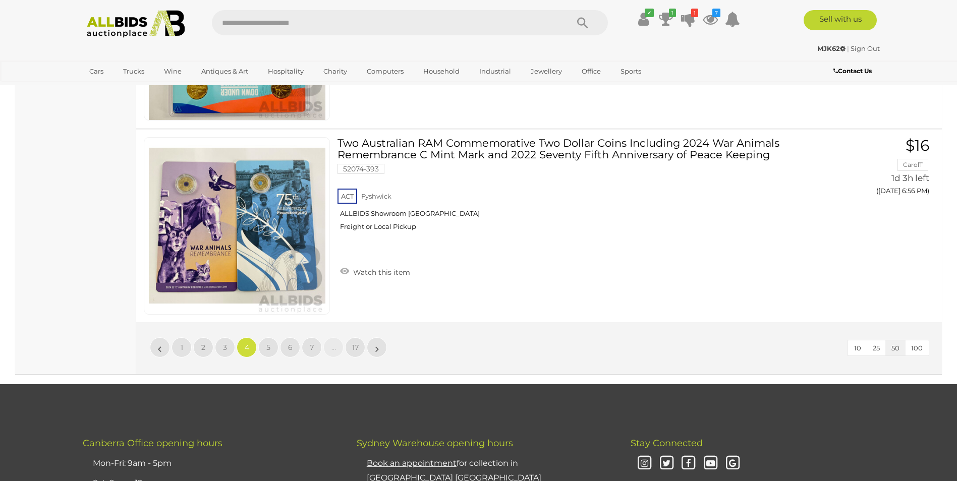
scroll to position [9937, 0]
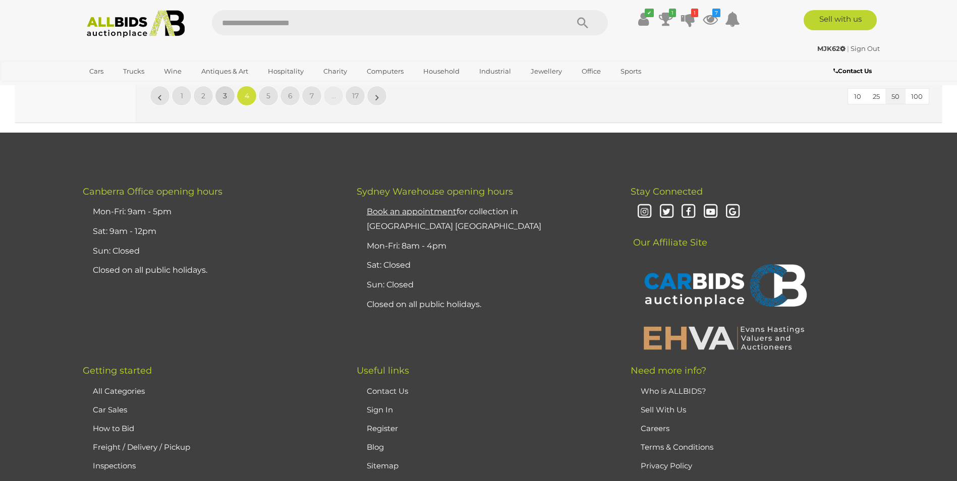
click at [224, 96] on span "3" at bounding box center [225, 95] width 4 height 9
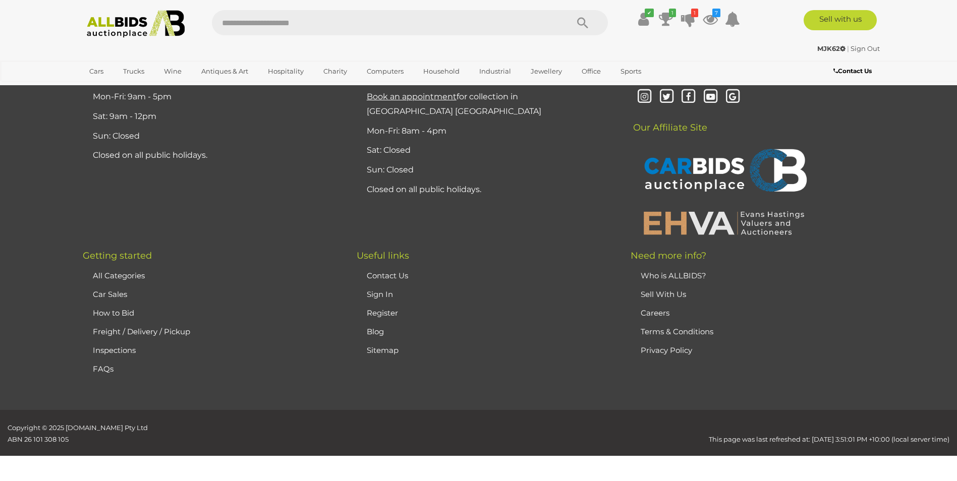
scroll to position [197, 0]
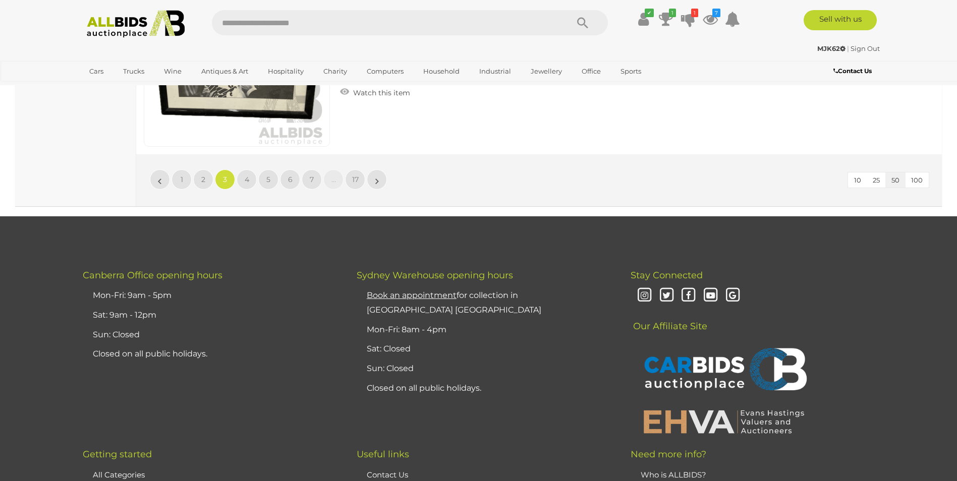
scroll to position [9886, 0]
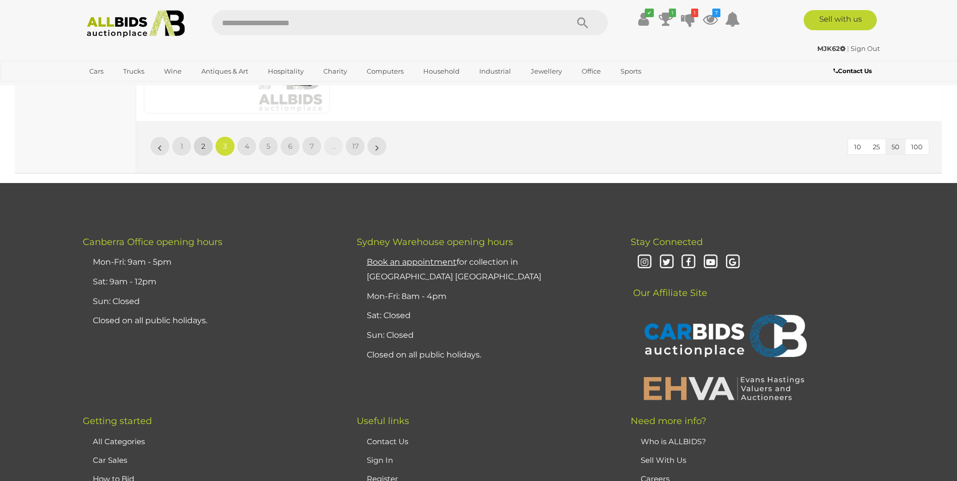
click at [200, 150] on link "2" at bounding box center [203, 146] width 20 height 20
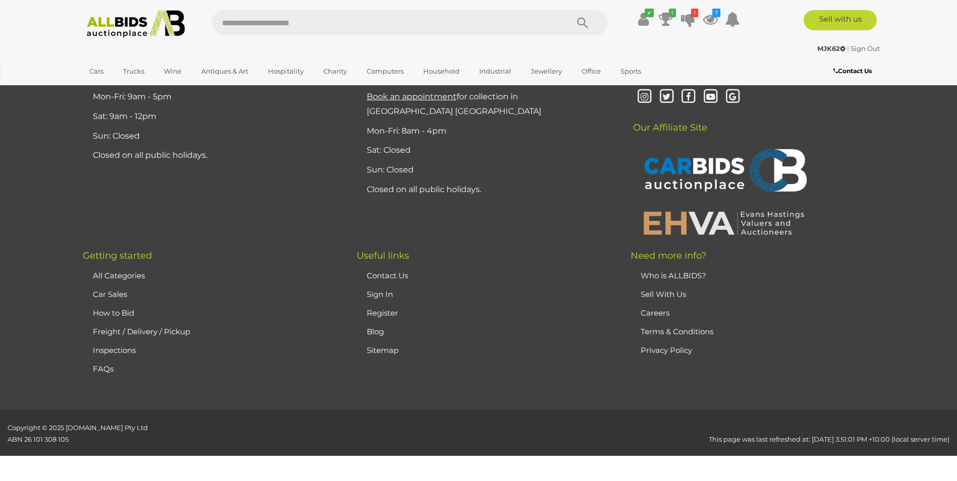
scroll to position [197, 0]
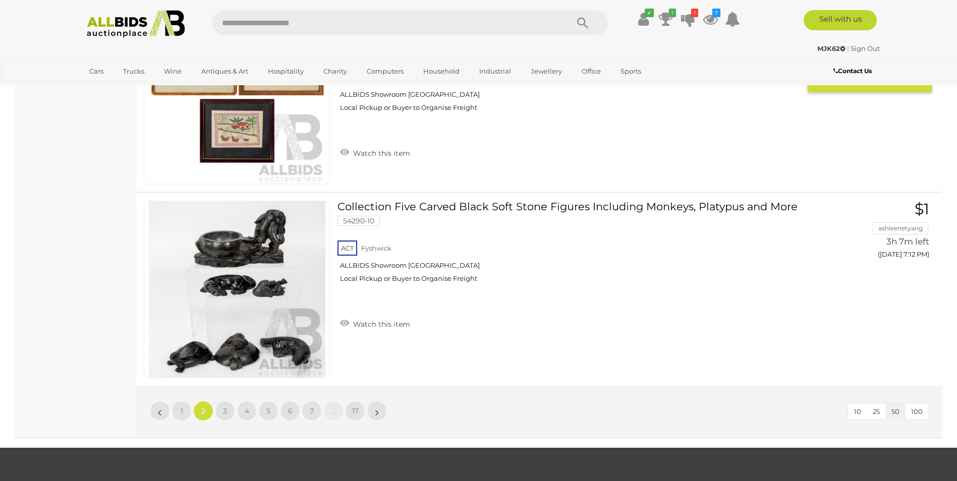
scroll to position [9679, 0]
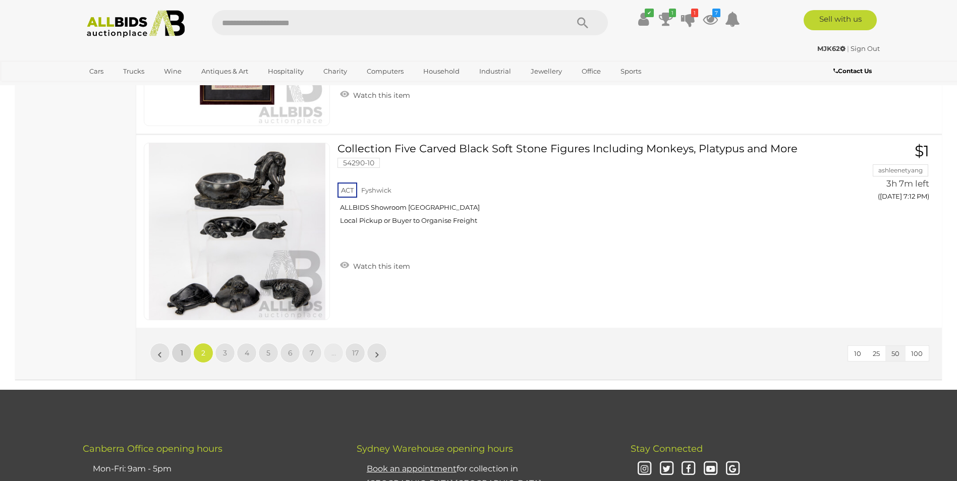
click at [183, 349] on span "1" at bounding box center [182, 353] width 3 height 9
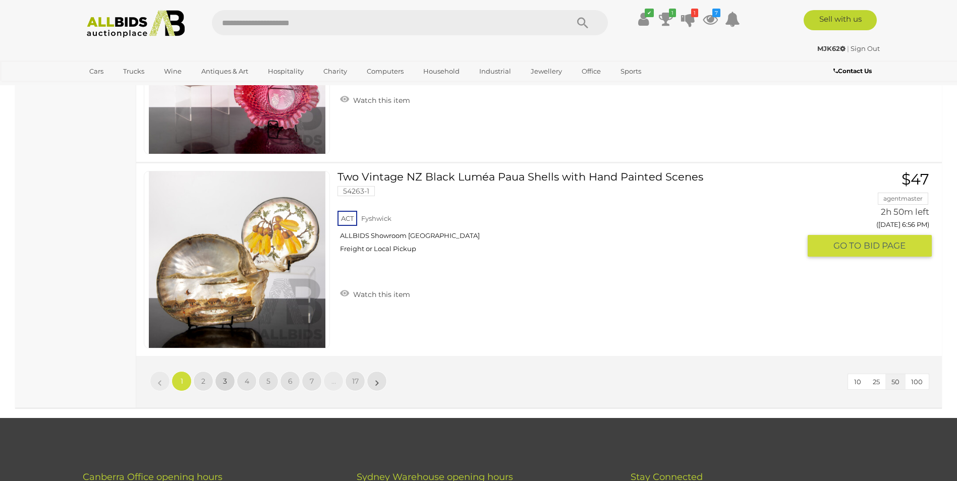
scroll to position [9886, 0]
